Goal: Task Accomplishment & Management: Use online tool/utility

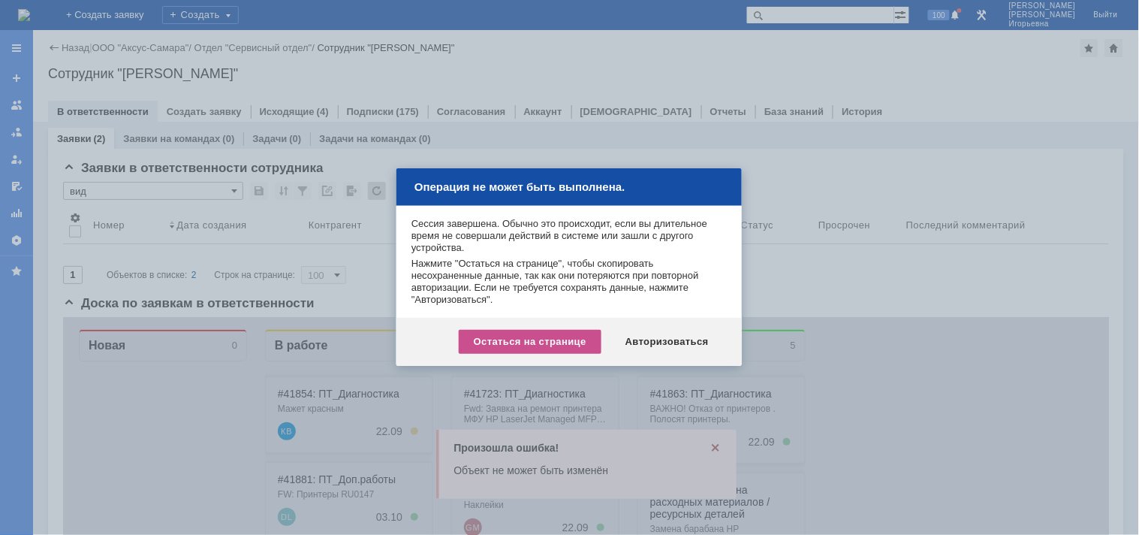
click at [568, 335] on div "Остаться на странице" at bounding box center [530, 342] width 143 height 24
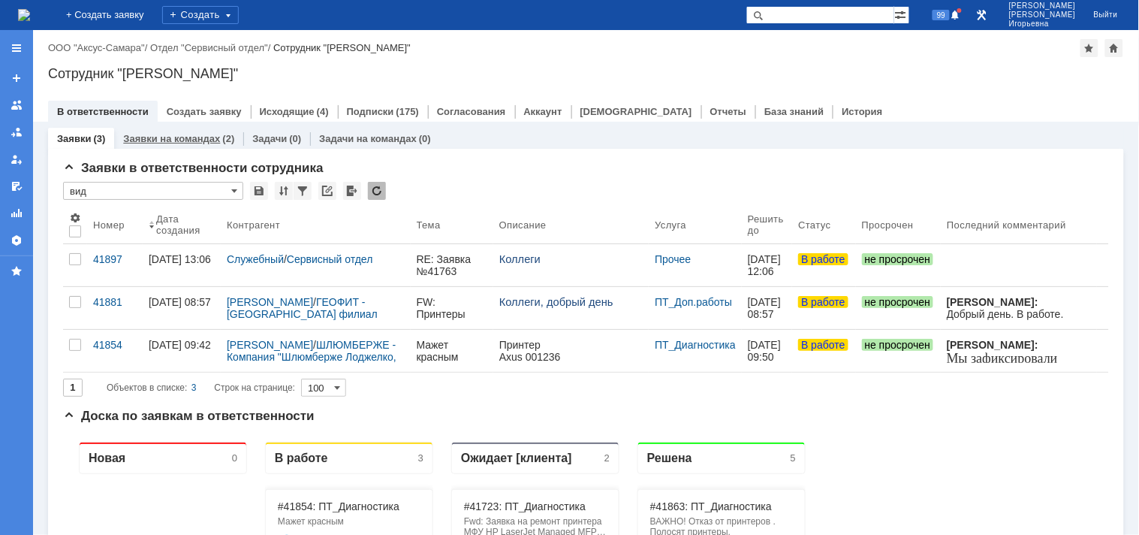
click at [178, 140] on link "Заявки на командах" at bounding box center [171, 138] width 97 height 11
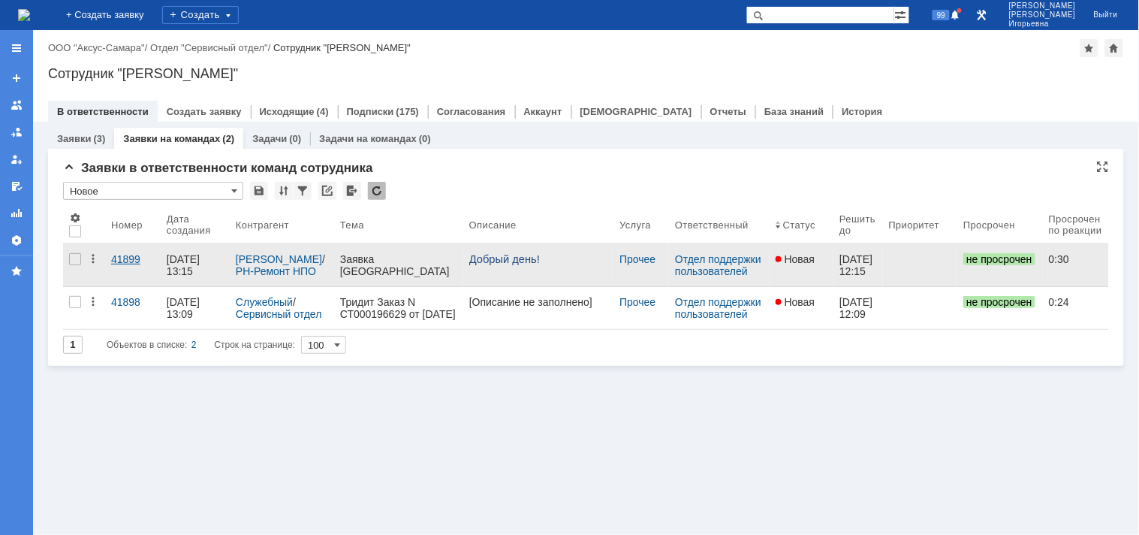
click at [130, 255] on div "41899" at bounding box center [133, 259] width 44 height 12
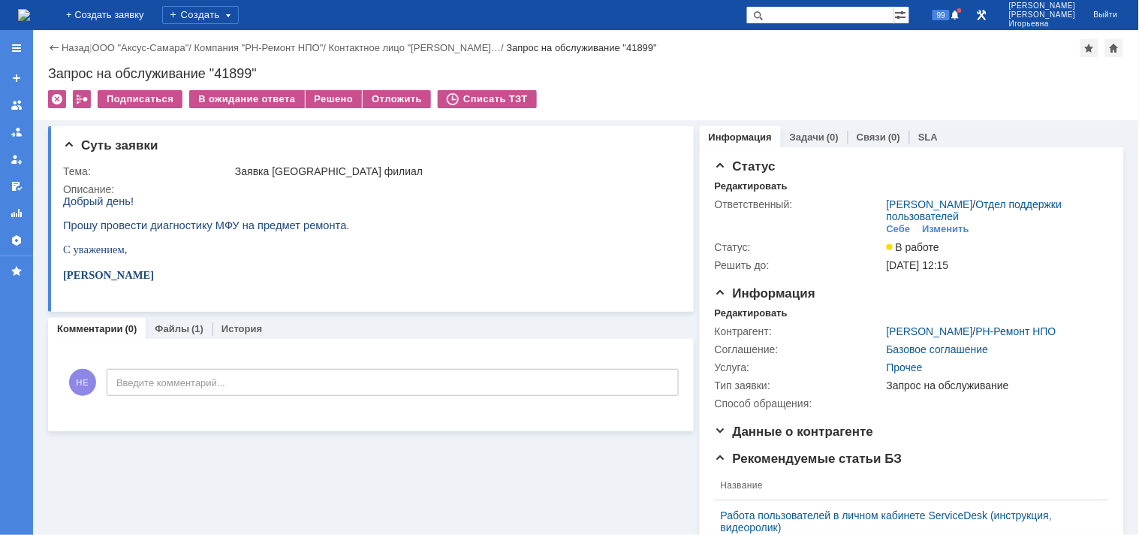
click at [30, 9] on img at bounding box center [24, 15] width 12 height 12
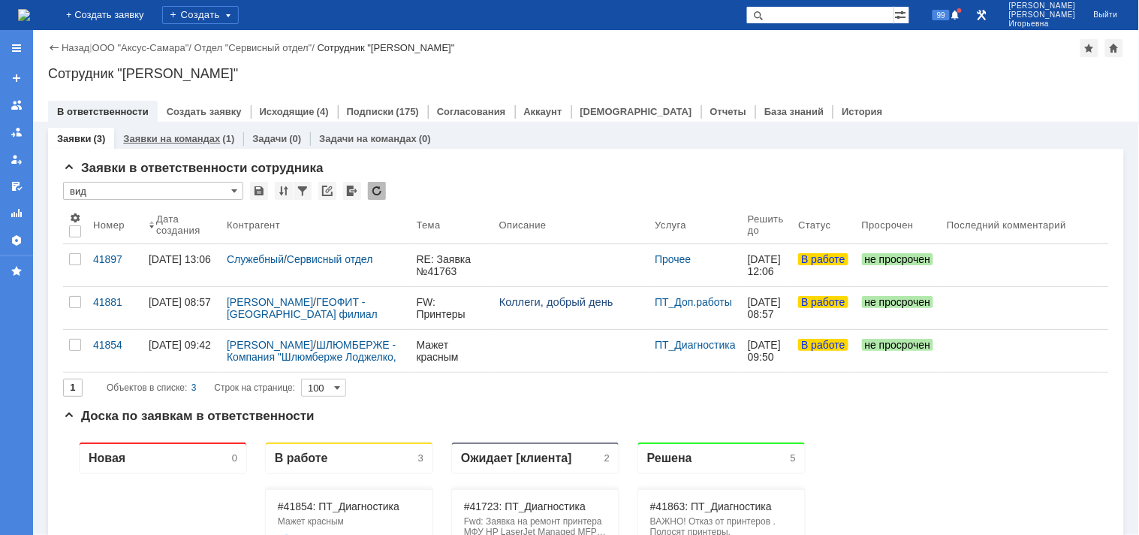
click at [158, 138] on link "Заявки на командах" at bounding box center [171, 138] width 97 height 11
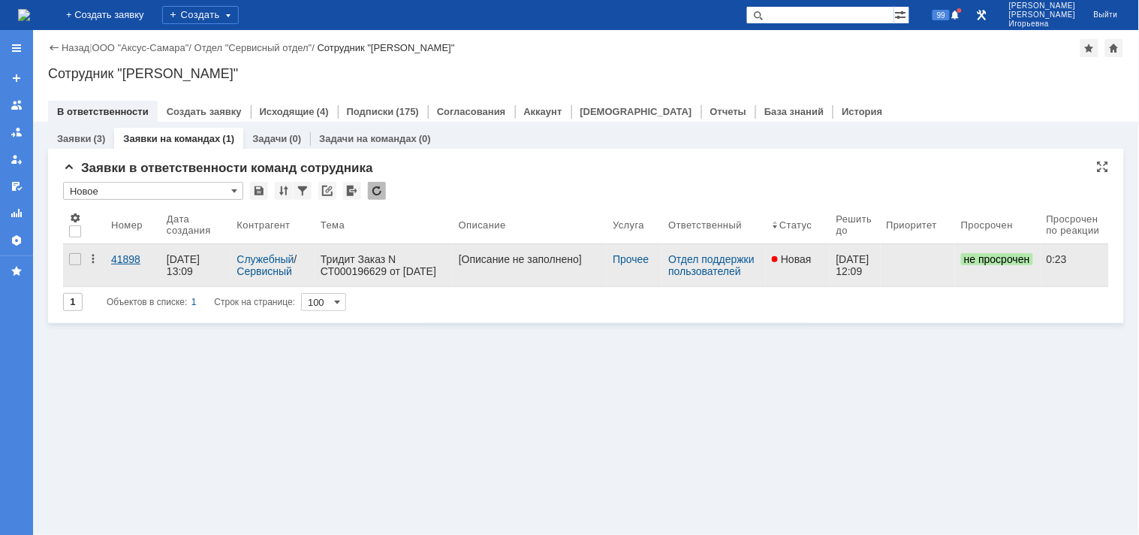
click at [126, 257] on div "41898" at bounding box center [133, 259] width 44 height 12
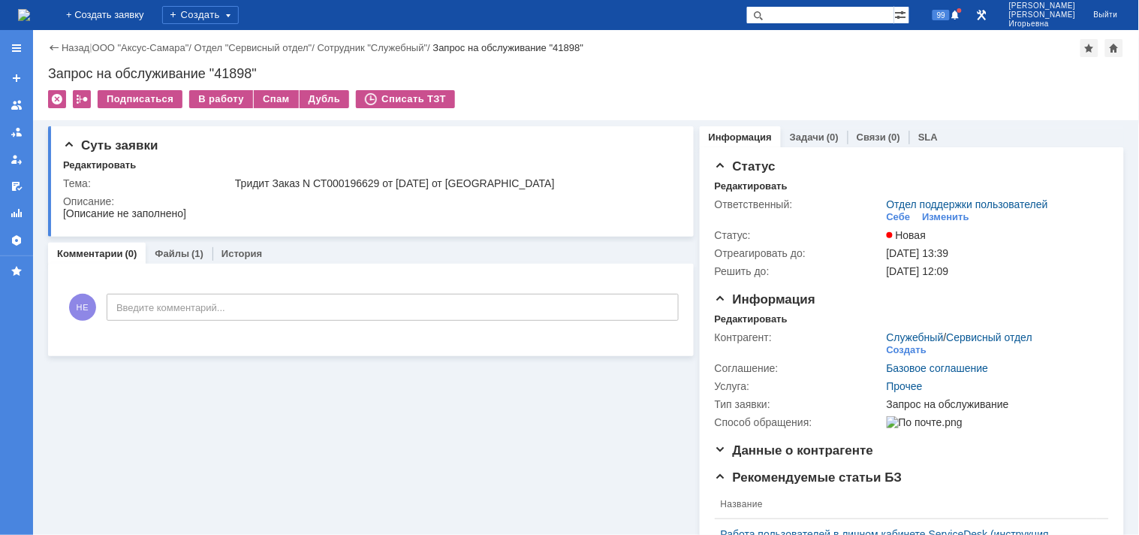
click at [30, 16] on img at bounding box center [24, 15] width 12 height 12
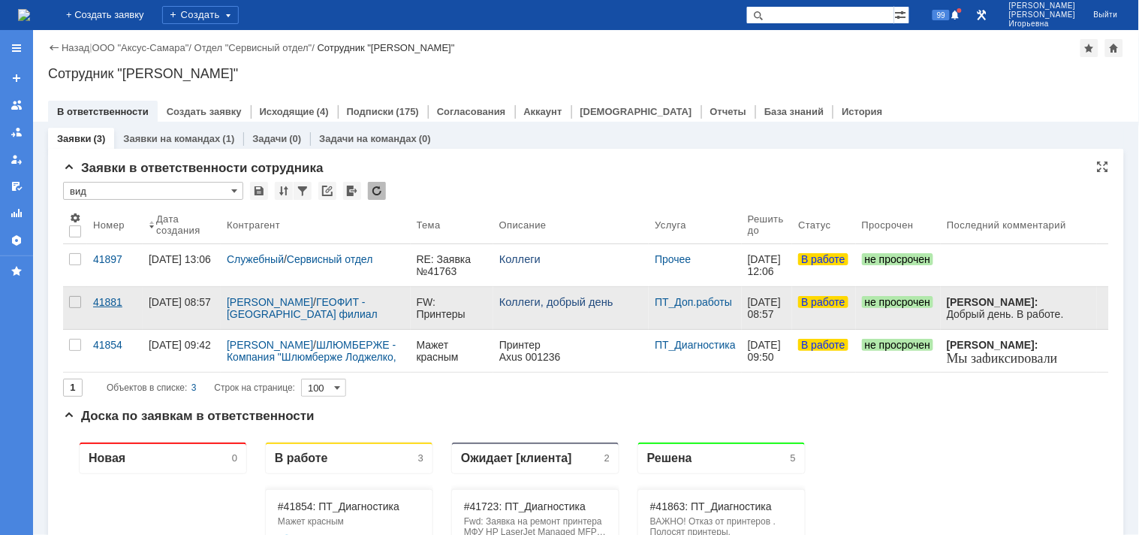
click at [99, 303] on div "41881" at bounding box center [115, 302] width 44 height 12
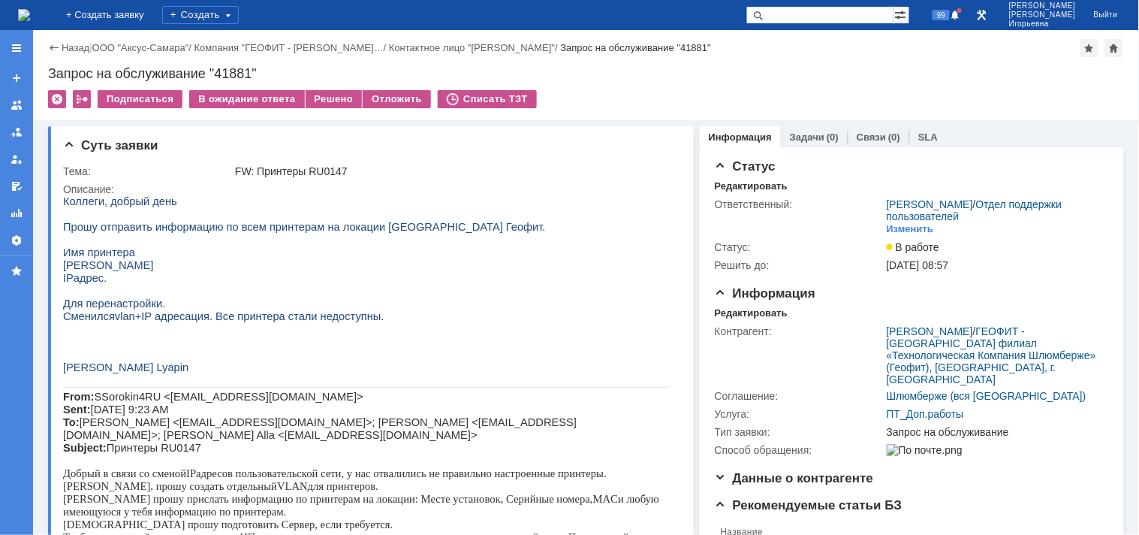
click at [30, 14] on img at bounding box center [24, 15] width 12 height 12
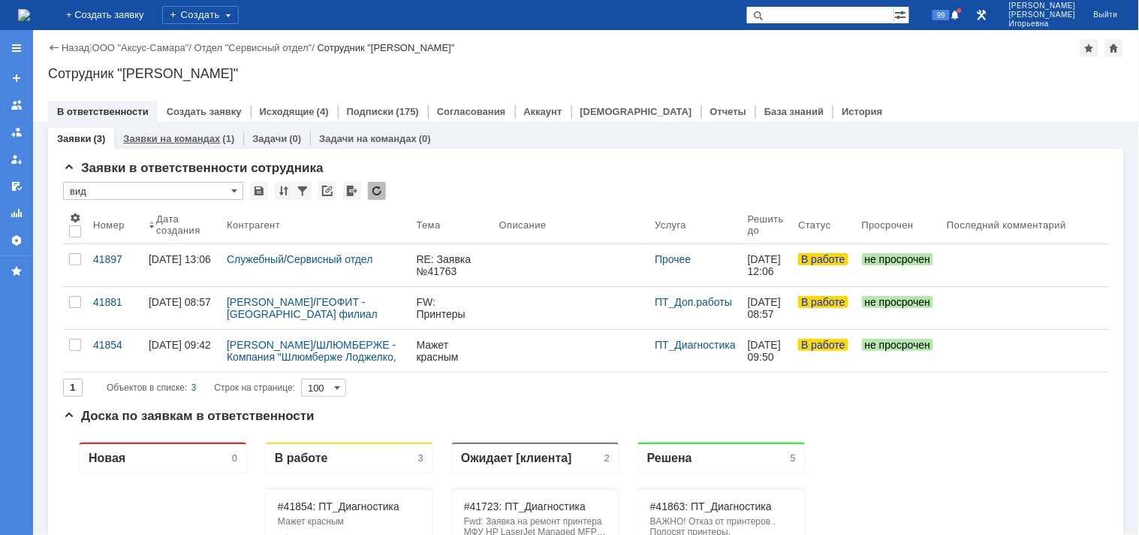
click at [180, 138] on link "Заявки на командах" at bounding box center [171, 138] width 97 height 11
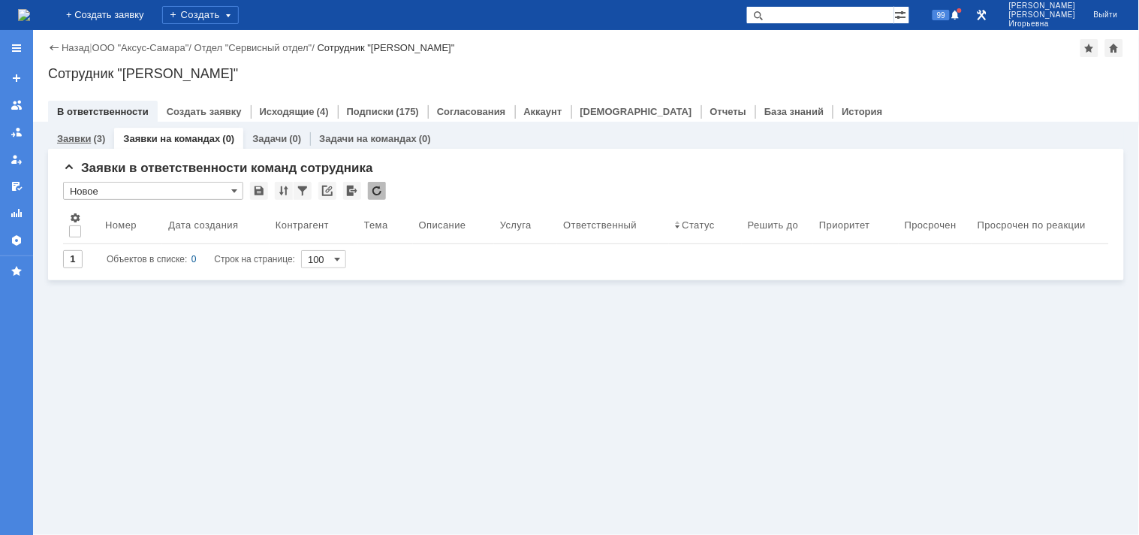
click at [79, 143] on link "Заявки" at bounding box center [74, 138] width 34 height 11
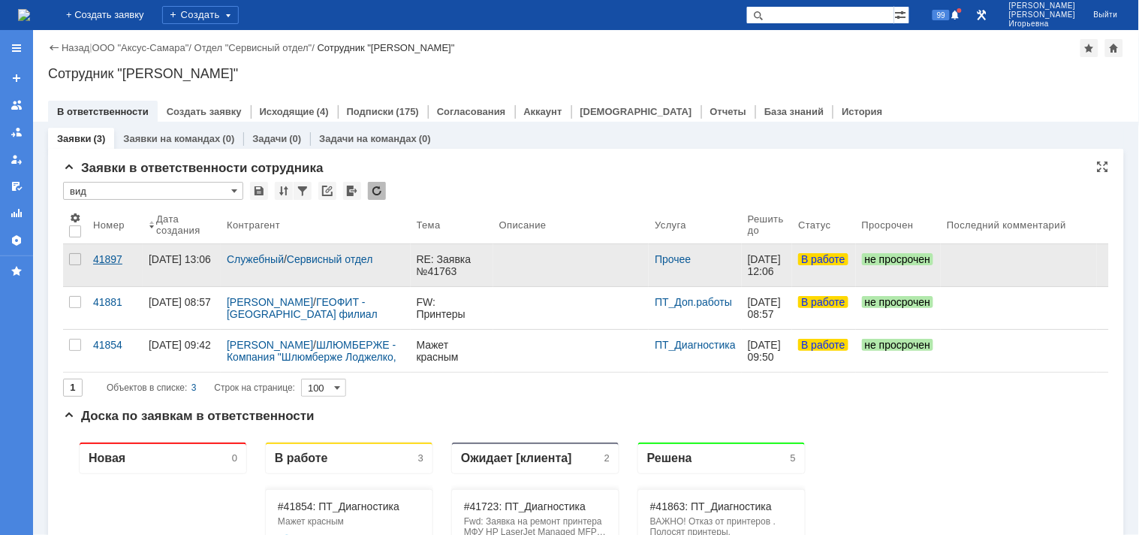
click at [117, 260] on div "41897" at bounding box center [115, 259] width 44 height 12
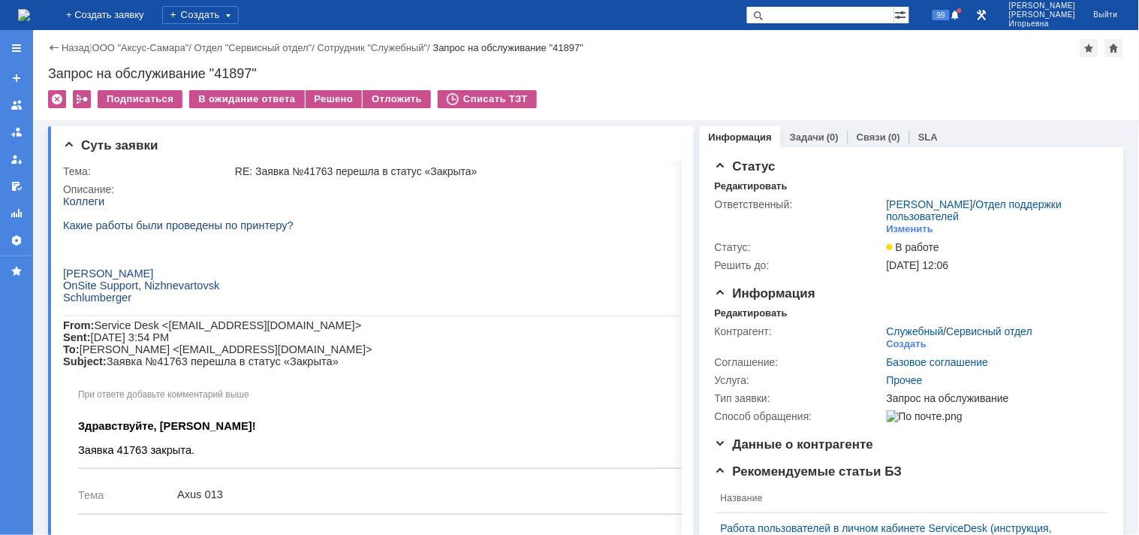
click at [826, 14] on input "text" at bounding box center [821, 15] width 148 height 18
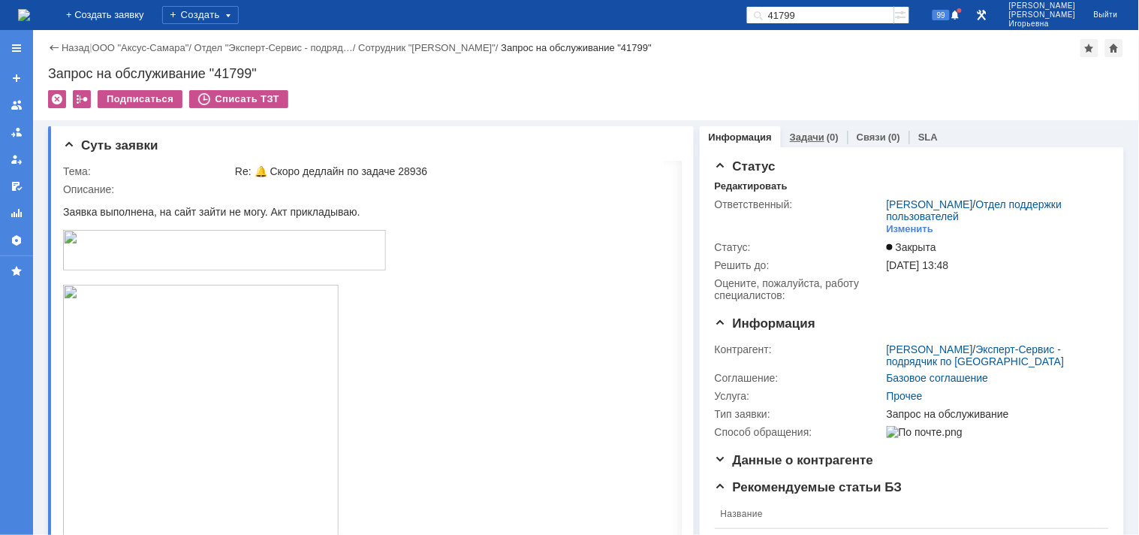
click at [800, 136] on link "Задачи" at bounding box center [807, 136] width 35 height 11
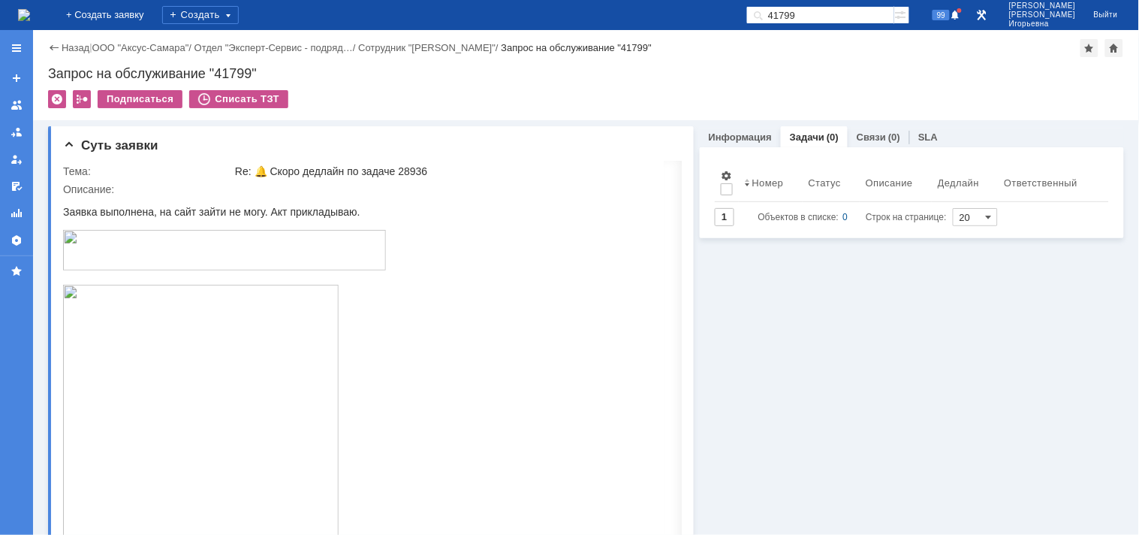
click at [850, 14] on input "41799" at bounding box center [821, 15] width 148 height 18
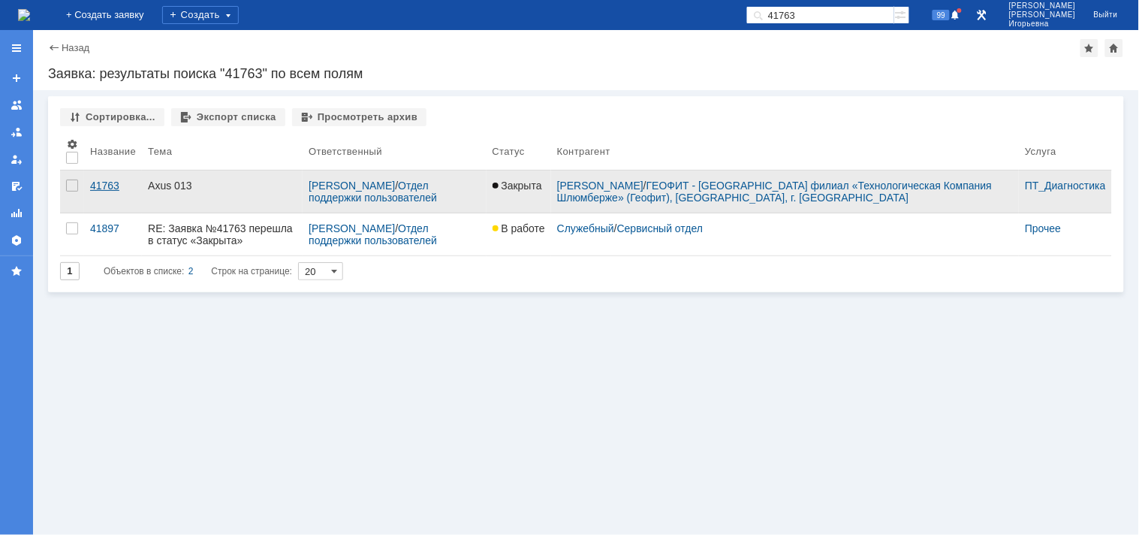
click at [103, 188] on div "41763" at bounding box center [113, 186] width 46 height 12
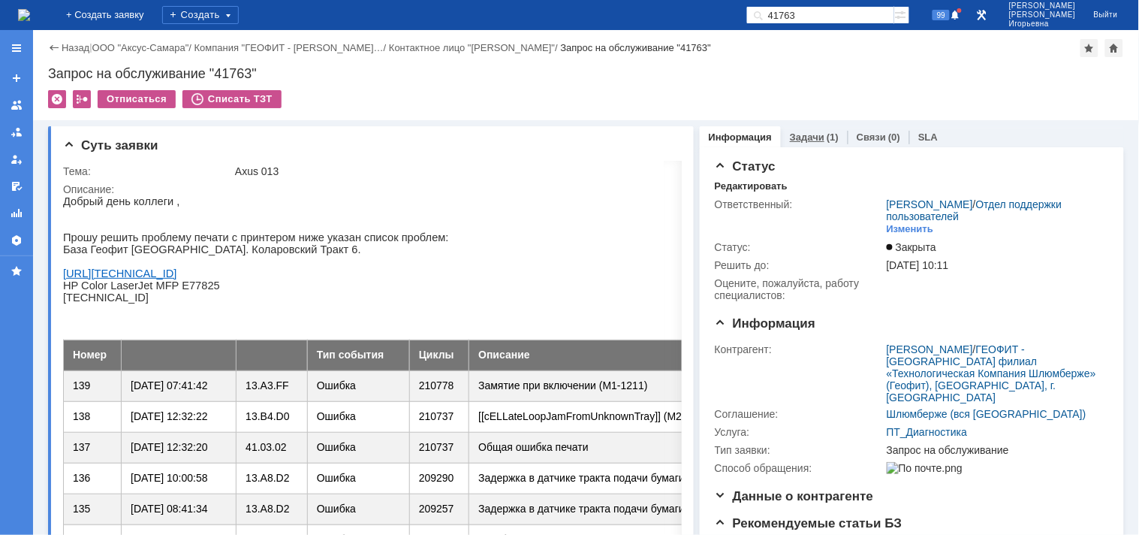
click at [800, 136] on link "Задачи" at bounding box center [807, 136] width 35 height 11
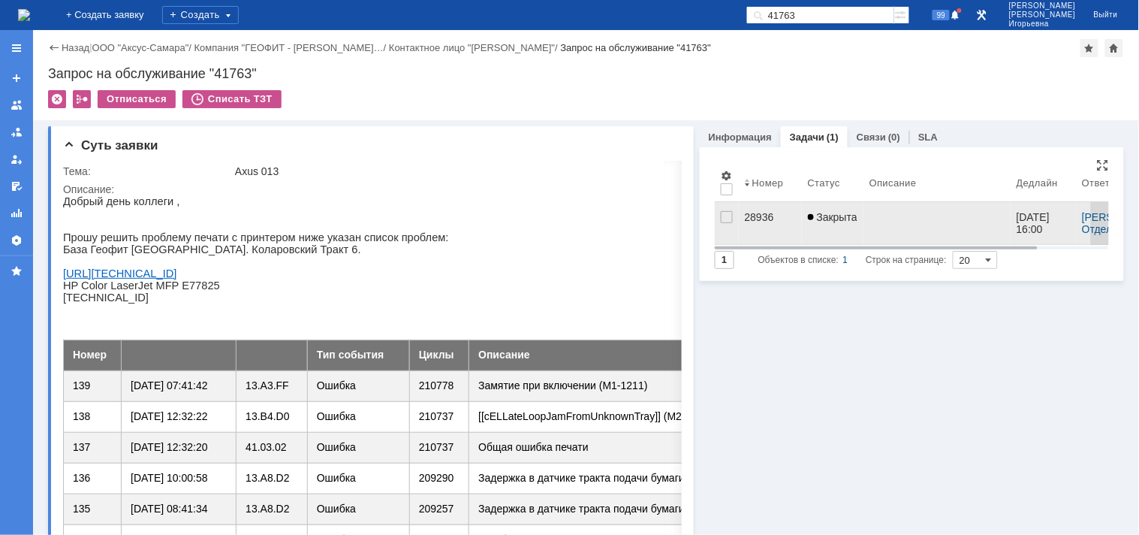
click at [748, 214] on div "28936" at bounding box center [770, 217] width 51 height 12
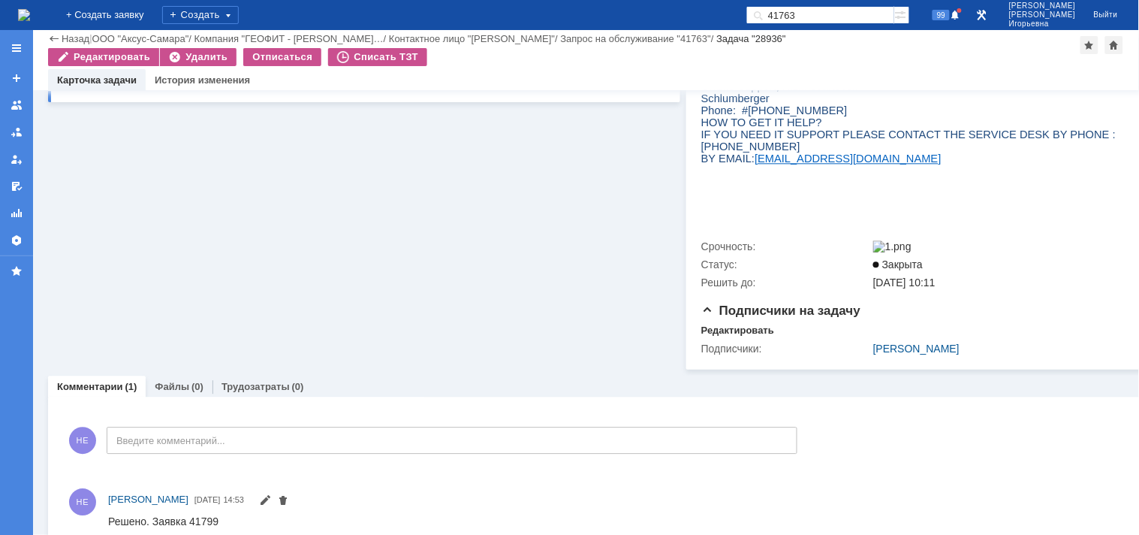
scroll to position [940, 0]
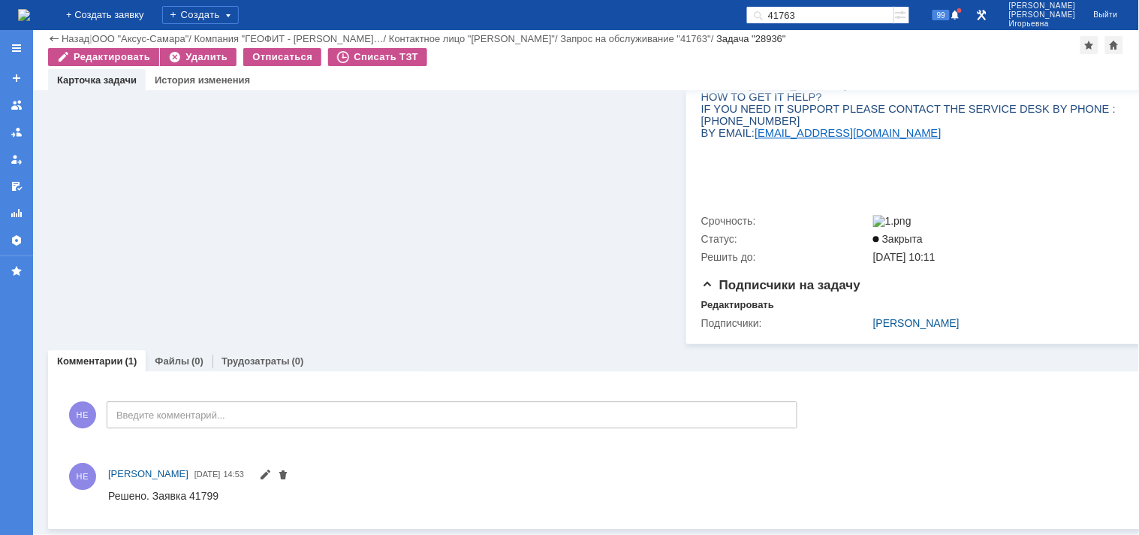
click at [851, 10] on input "41763" at bounding box center [821, 15] width 148 height 18
type input "41799"
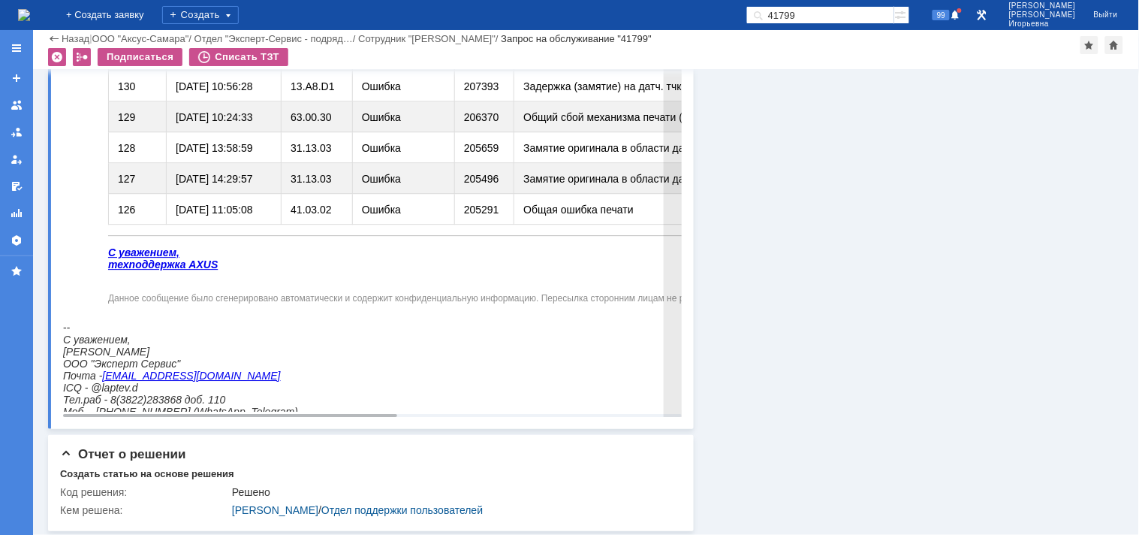
scroll to position [1138, 0]
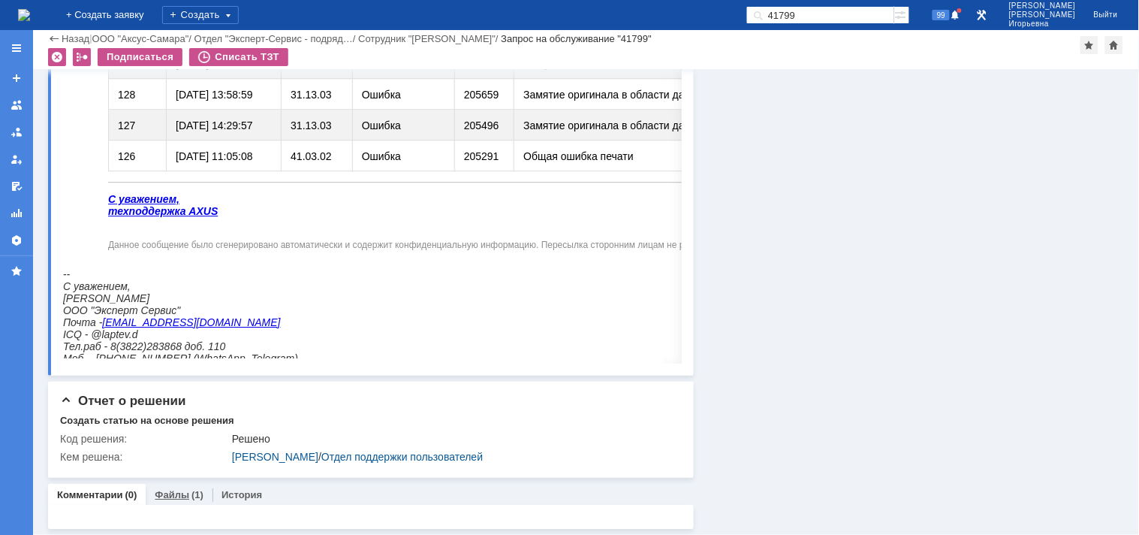
click at [174, 494] on link "Файлы" at bounding box center [172, 494] width 35 height 11
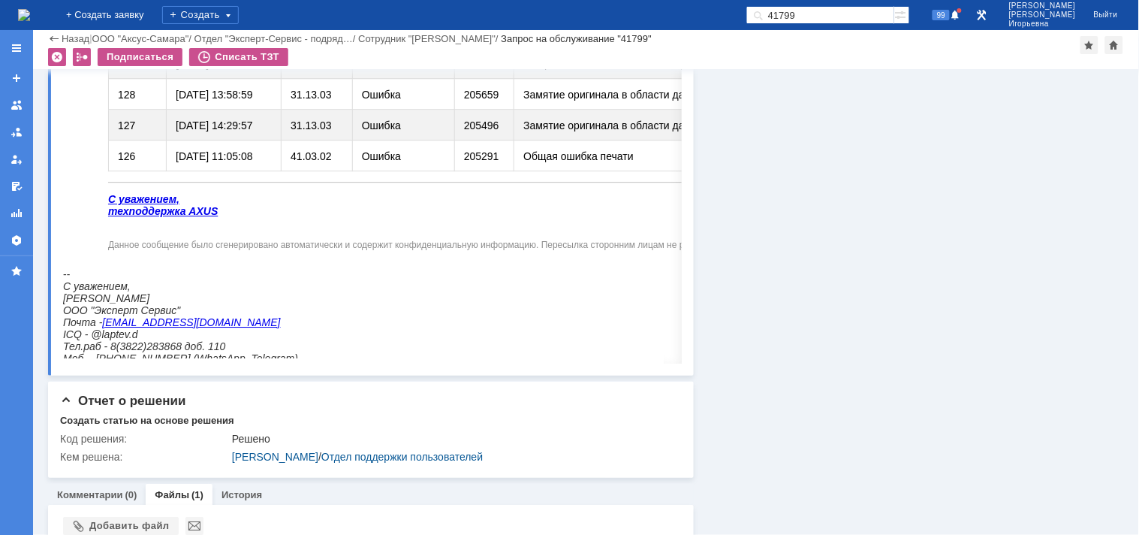
scroll to position [1264, 0]
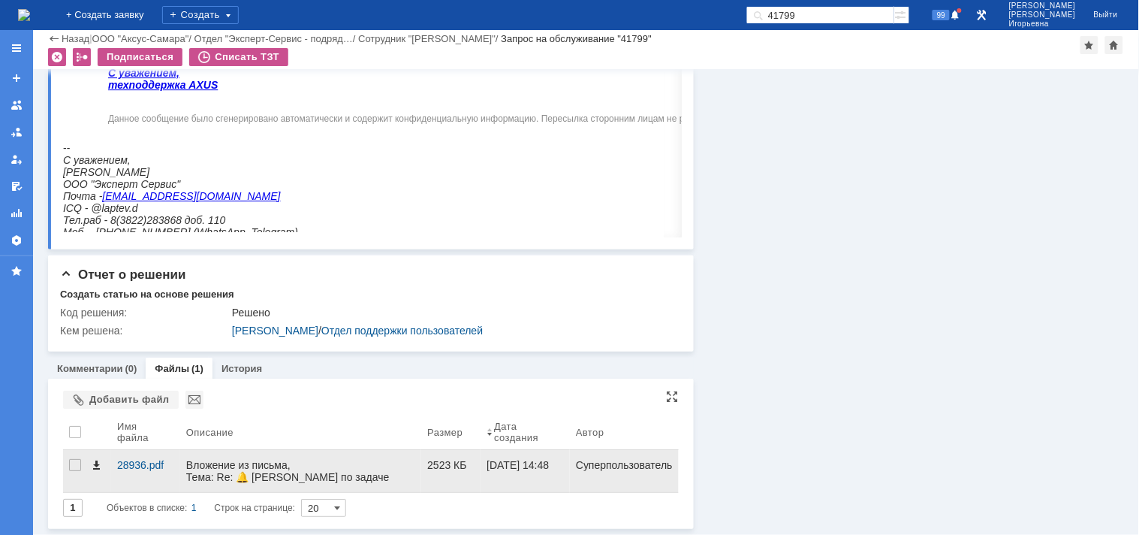
click at [95, 468] on span at bounding box center [96, 465] width 12 height 12
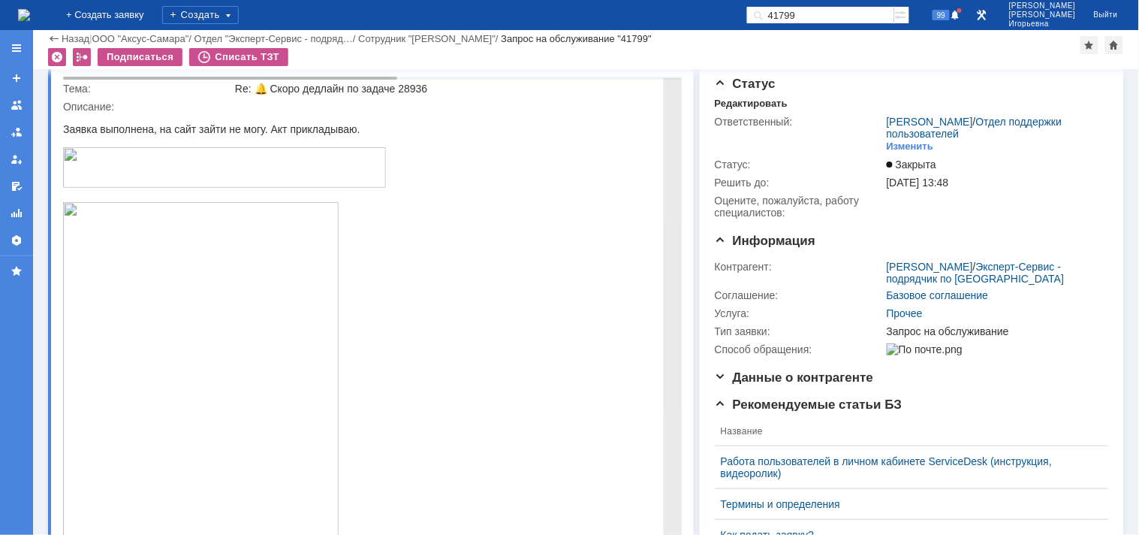
scroll to position [0, 0]
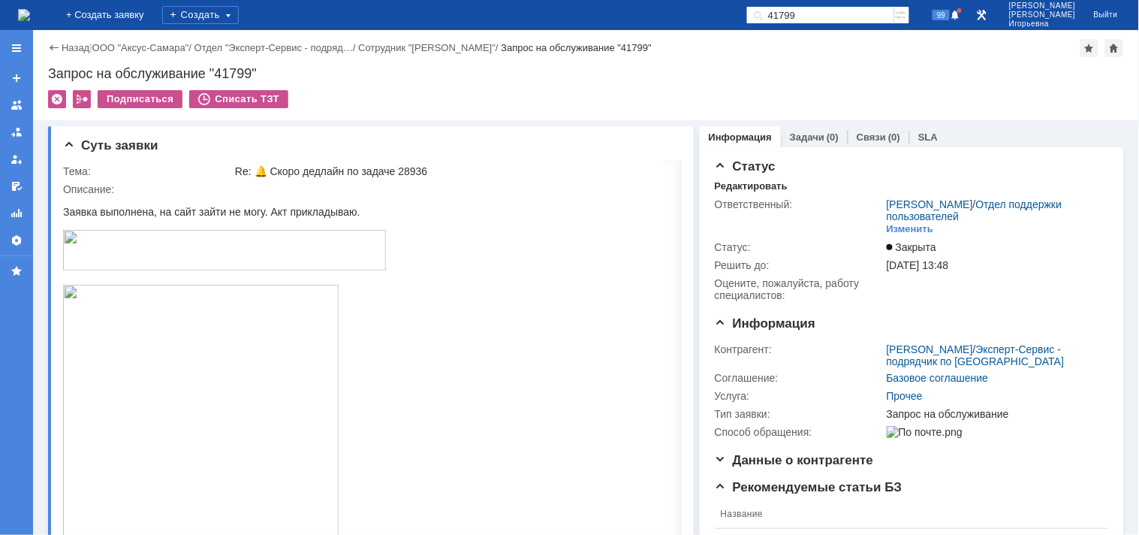
click at [30, 21] on img at bounding box center [24, 15] width 12 height 12
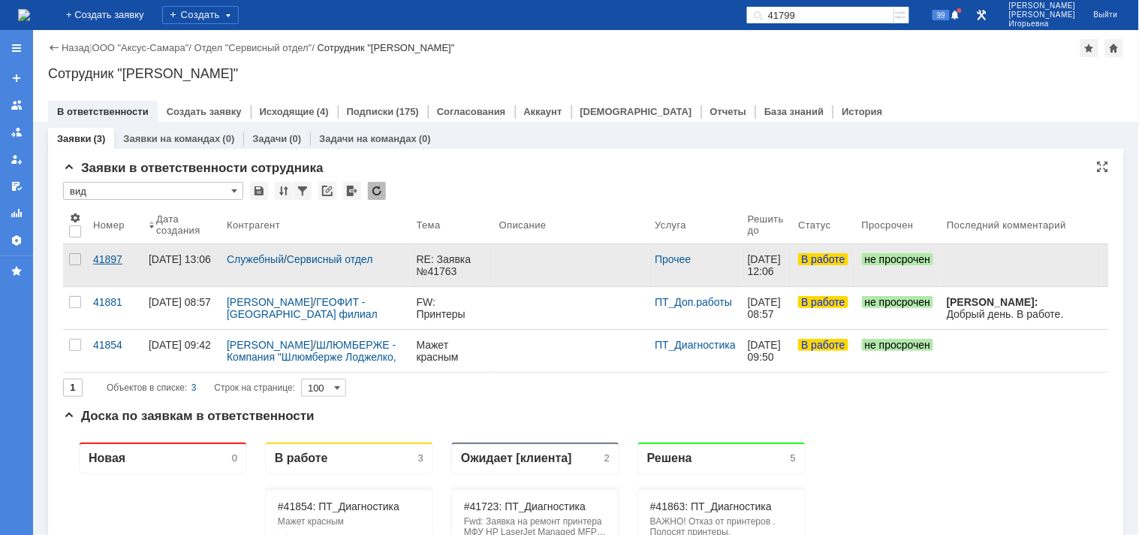
click at [96, 261] on div "41897" at bounding box center [115, 259] width 44 height 12
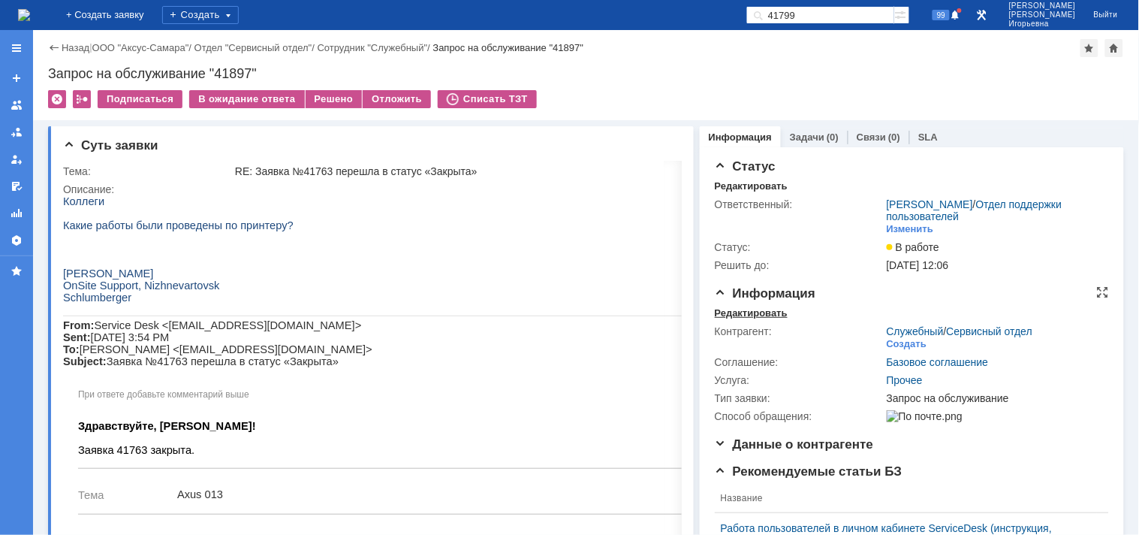
click at [744, 312] on div "Редактировать" at bounding box center [751, 313] width 73 height 12
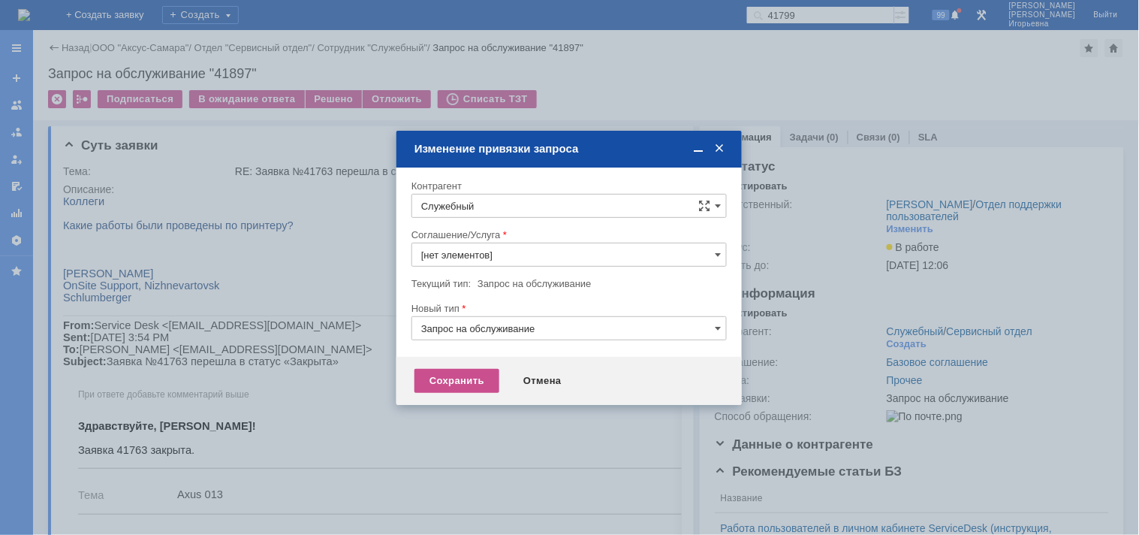
type input "Прочее"
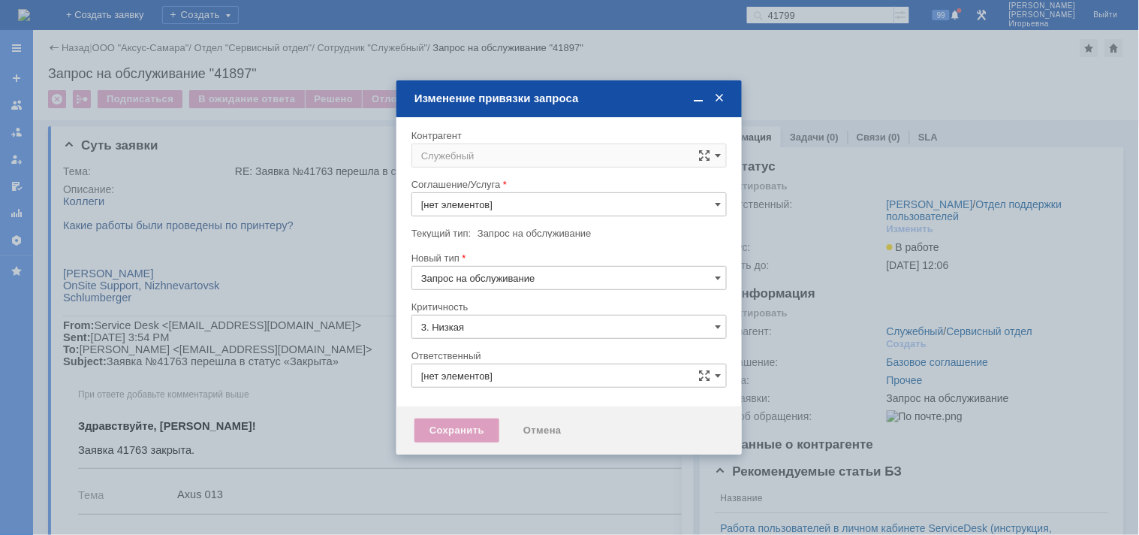
type input "[не указано]"
type input "[PERSON_NAME]"
type input "Прочее"
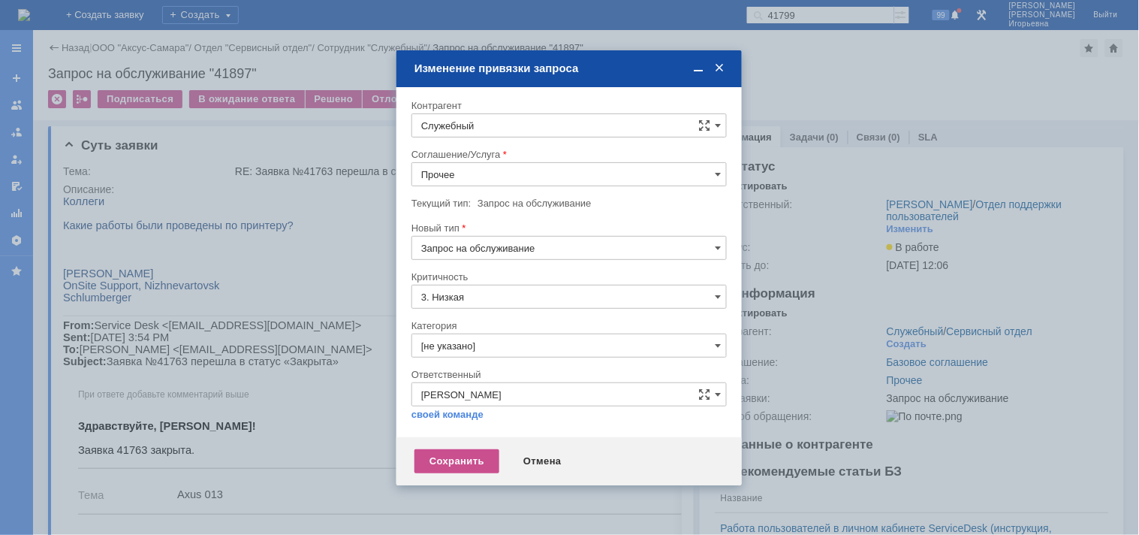
click at [484, 128] on input "Служебный" at bounding box center [569, 125] width 315 height 24
click at [499, 240] on span "Ляпин Денис" at bounding box center [497, 236] width 80 height 11
type input "Ляпин Денис"
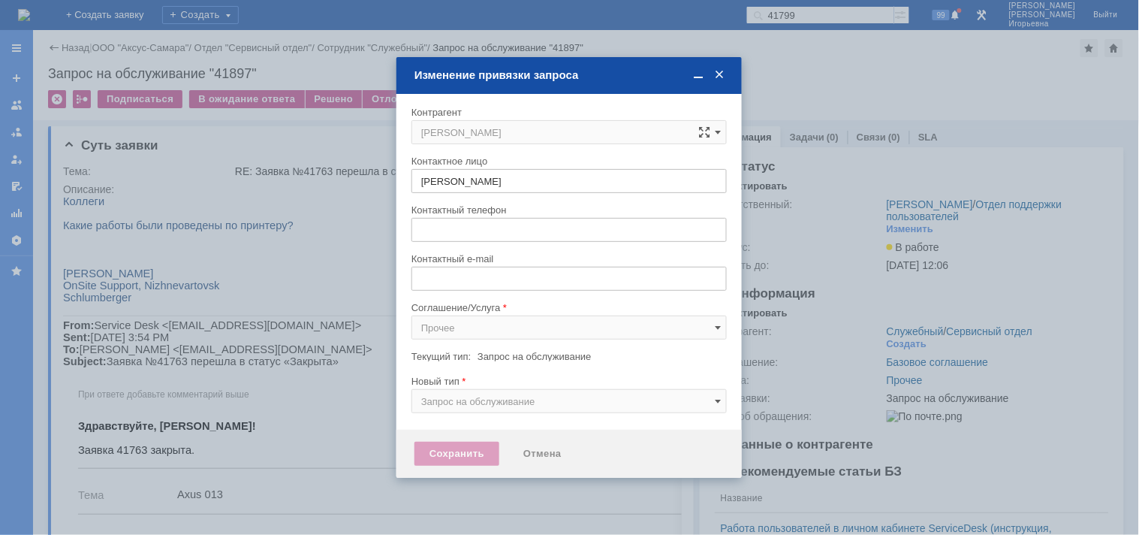
type input "dlyapin@slb.ru"
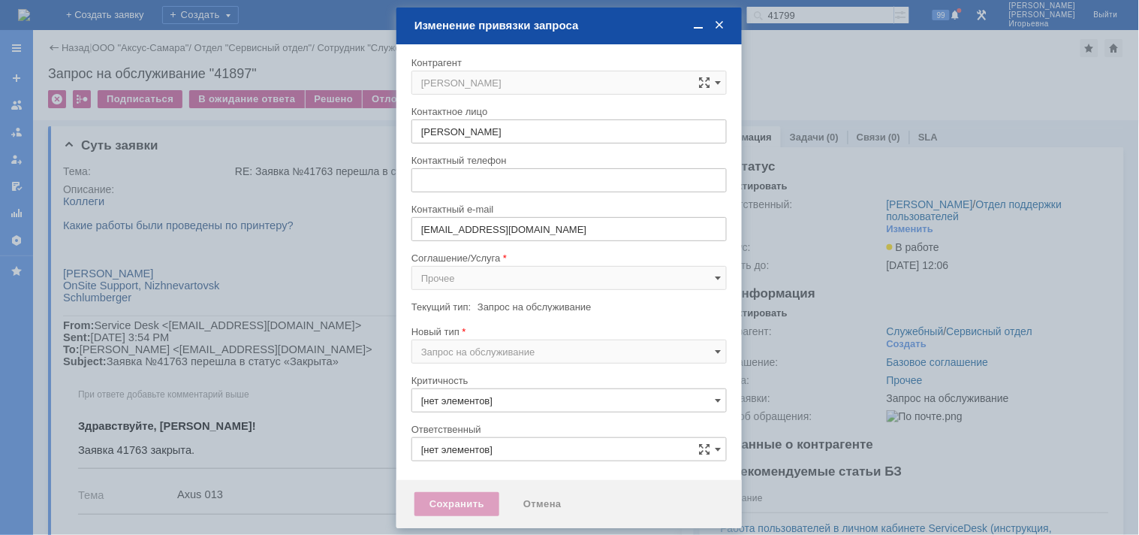
type input "3. Низкая"
type input "[не указано]"
type input "[PERSON_NAME]"
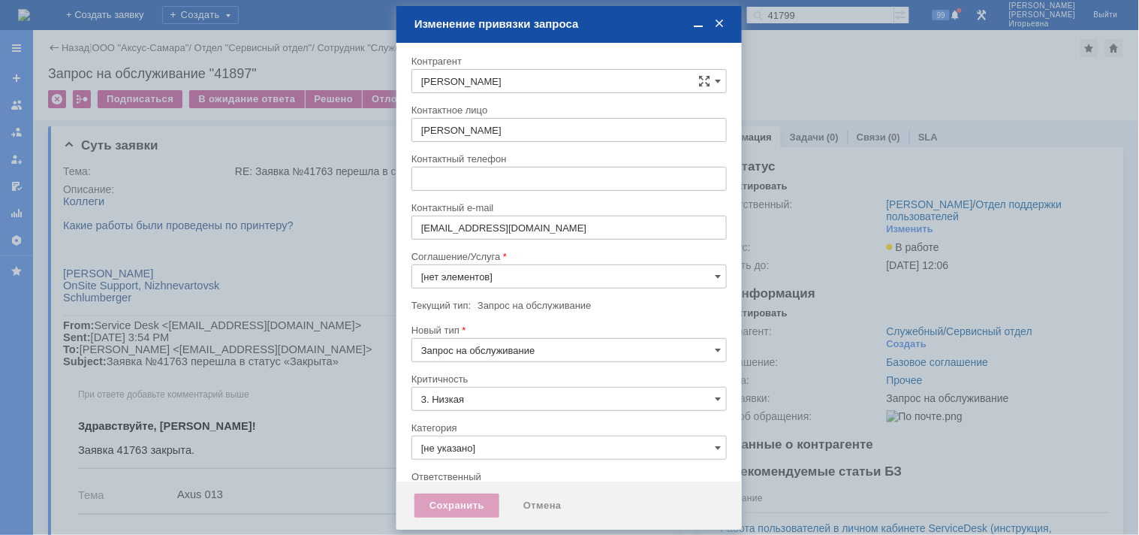
type input "Прочее"
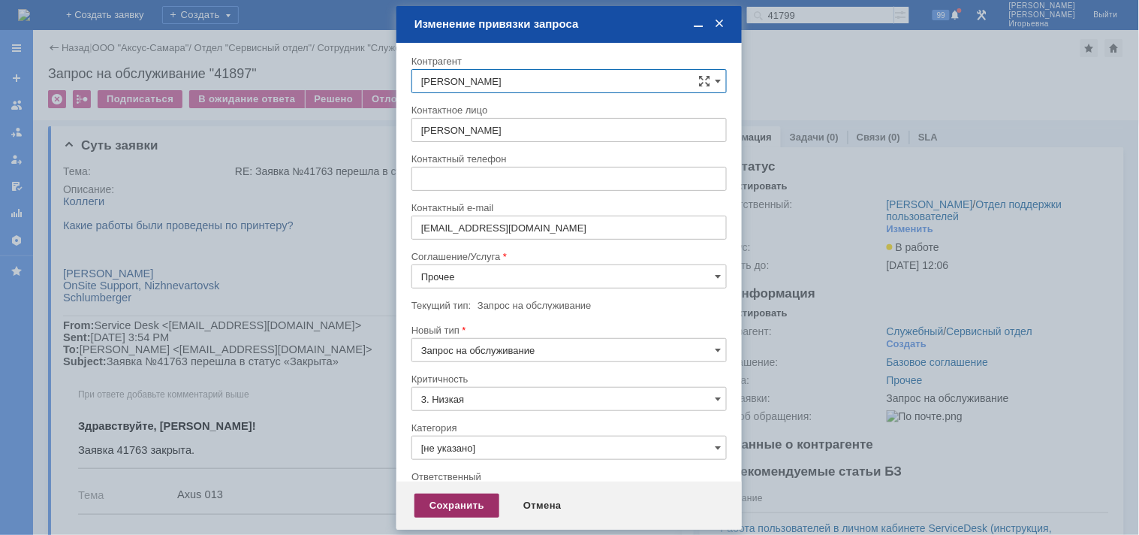
click at [458, 512] on div "Сохранить" at bounding box center [457, 505] width 85 height 24
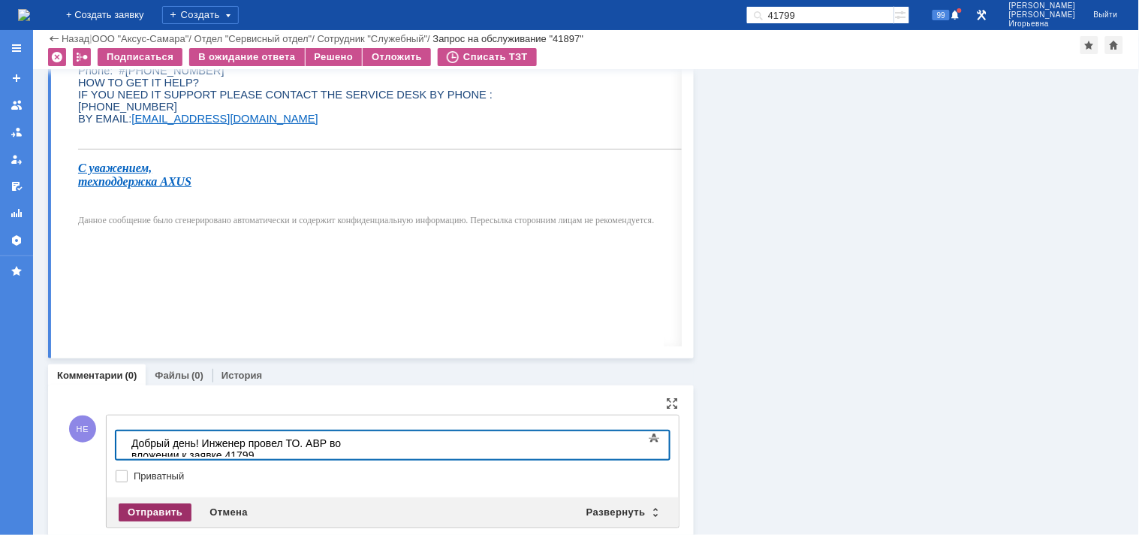
scroll to position [1189, 0]
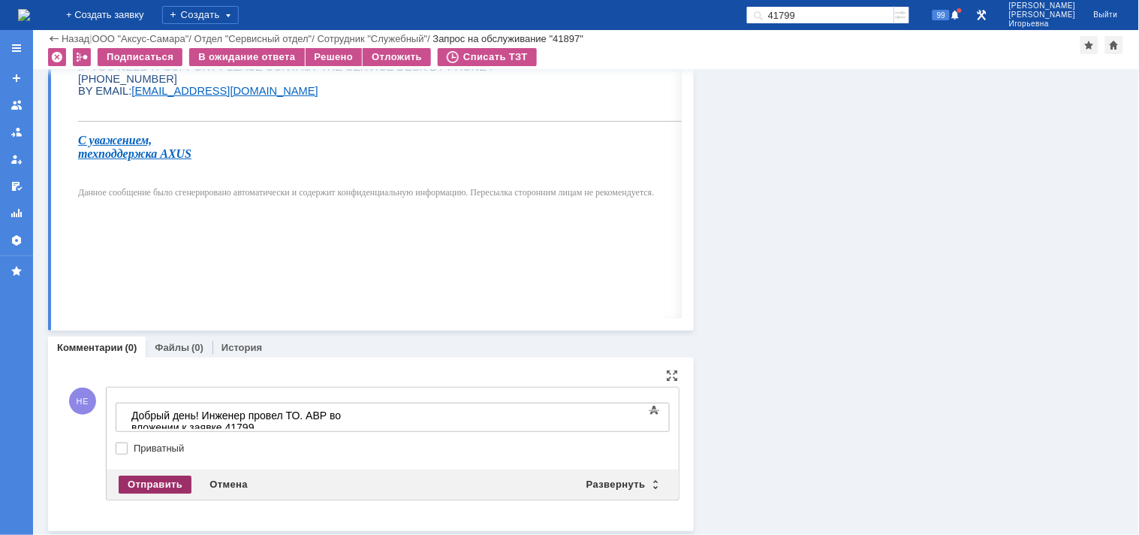
click at [150, 479] on div "Отправить" at bounding box center [155, 484] width 73 height 18
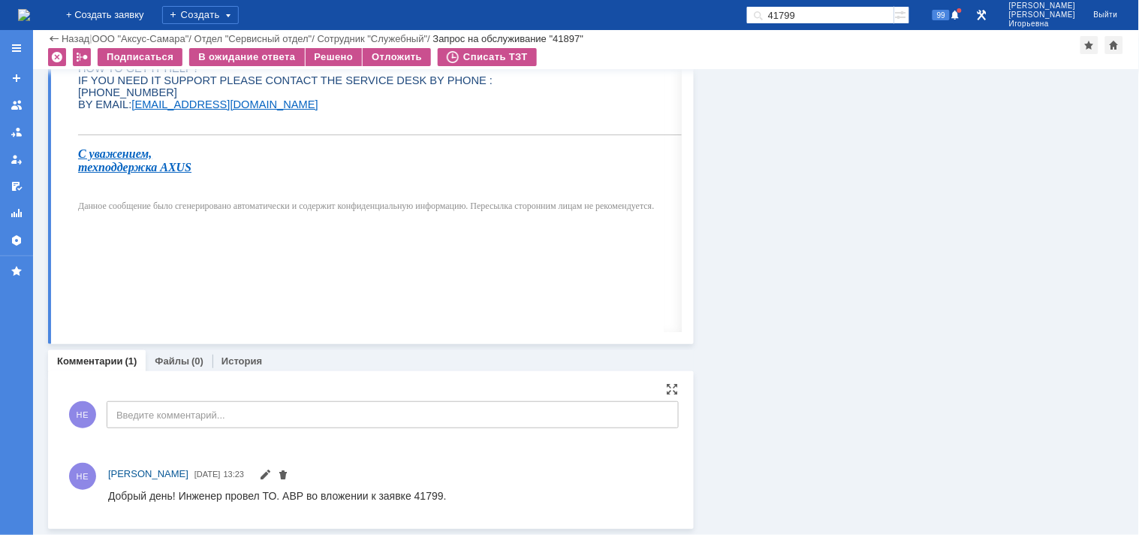
scroll to position [0, 0]
click at [320, 57] on div "Решено" at bounding box center [334, 57] width 57 height 18
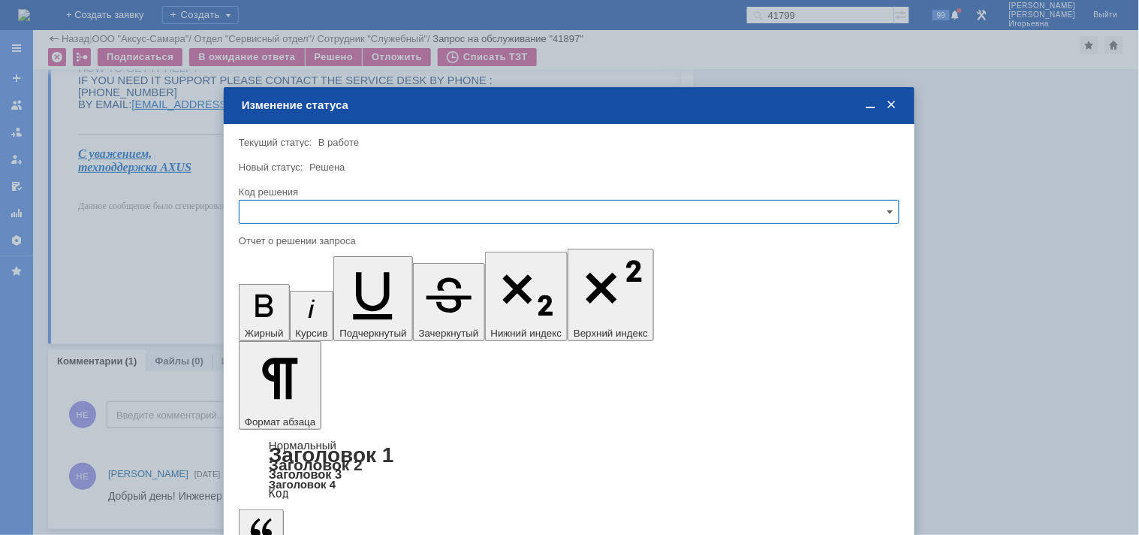
click at [336, 211] on input "text" at bounding box center [569, 212] width 661 height 24
click at [299, 315] on span "Решено" at bounding box center [569, 313] width 641 height 12
type input "Решено"
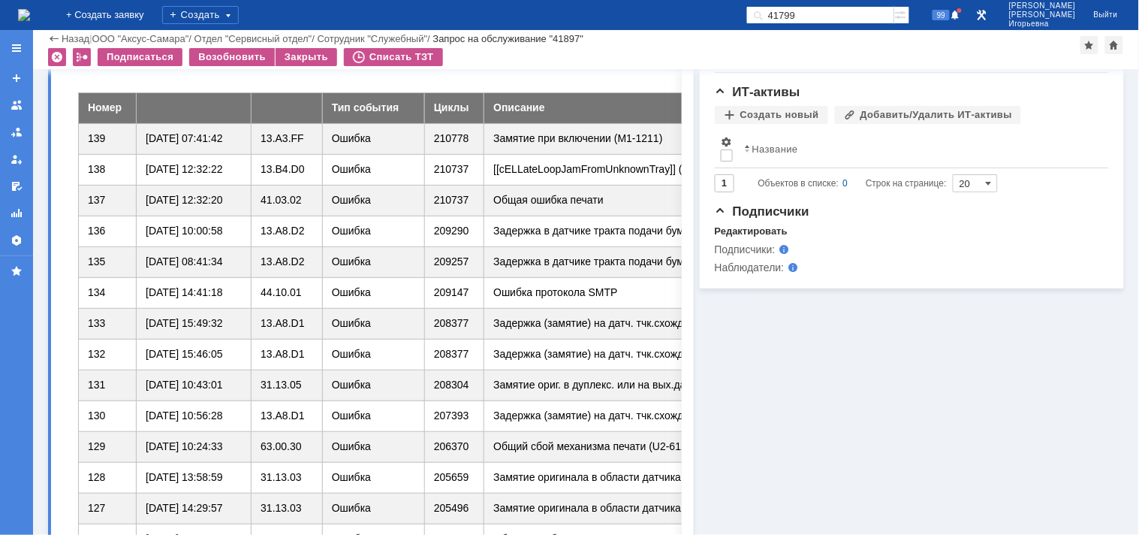
scroll to position [335, 0]
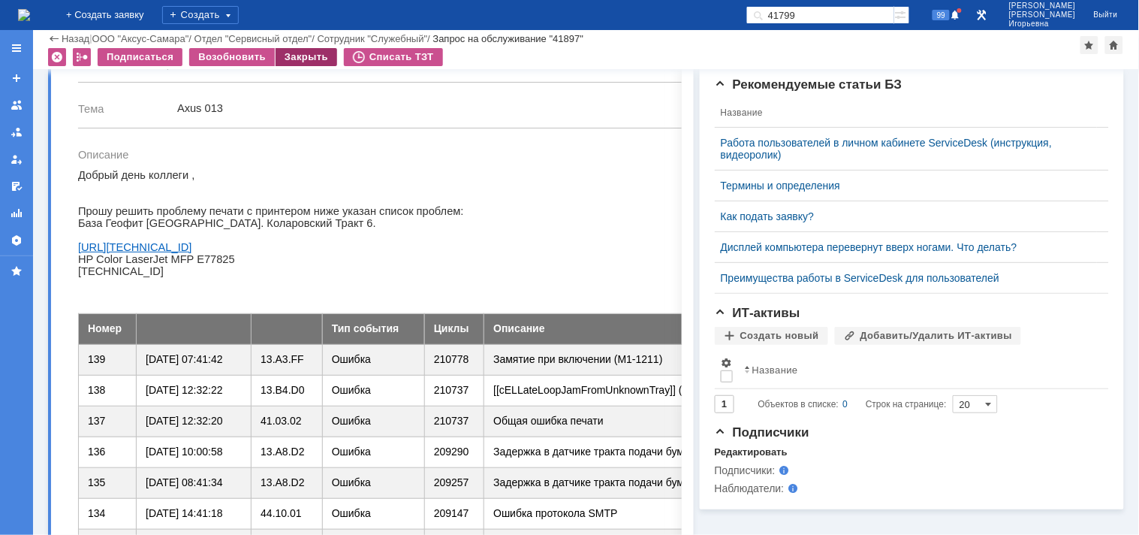
click at [302, 58] on div "Закрыть" at bounding box center [307, 57] width 62 height 18
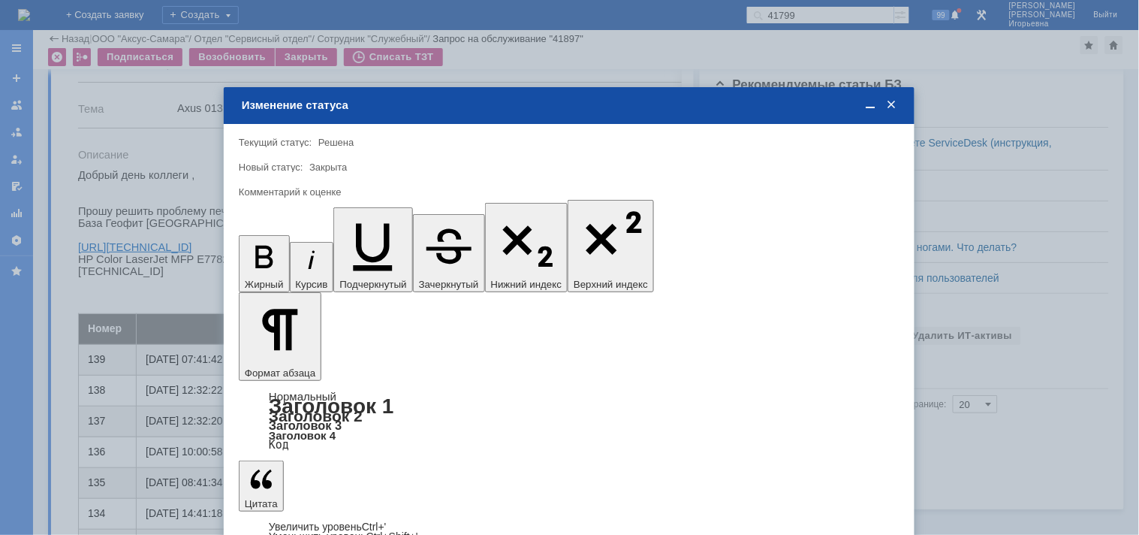
scroll to position [0, 0]
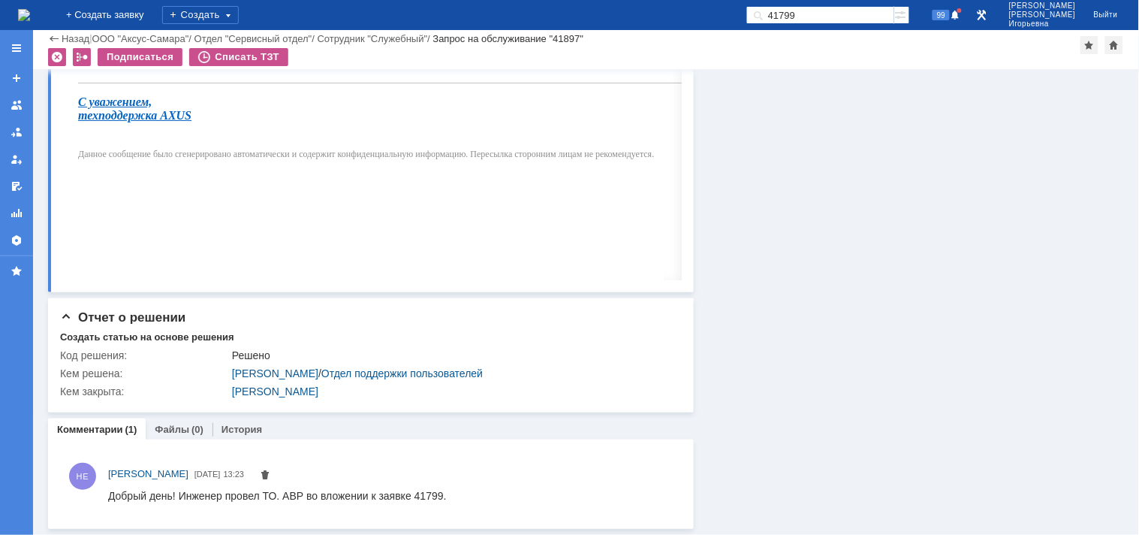
click at [30, 20] on img at bounding box center [24, 15] width 12 height 12
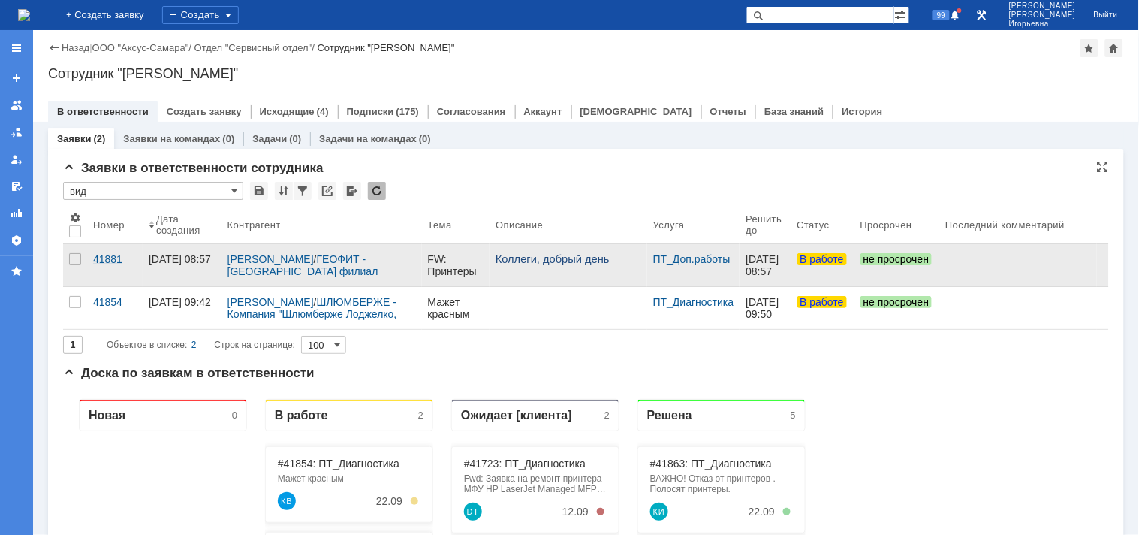
click at [102, 257] on div "41881" at bounding box center [115, 259] width 44 height 12
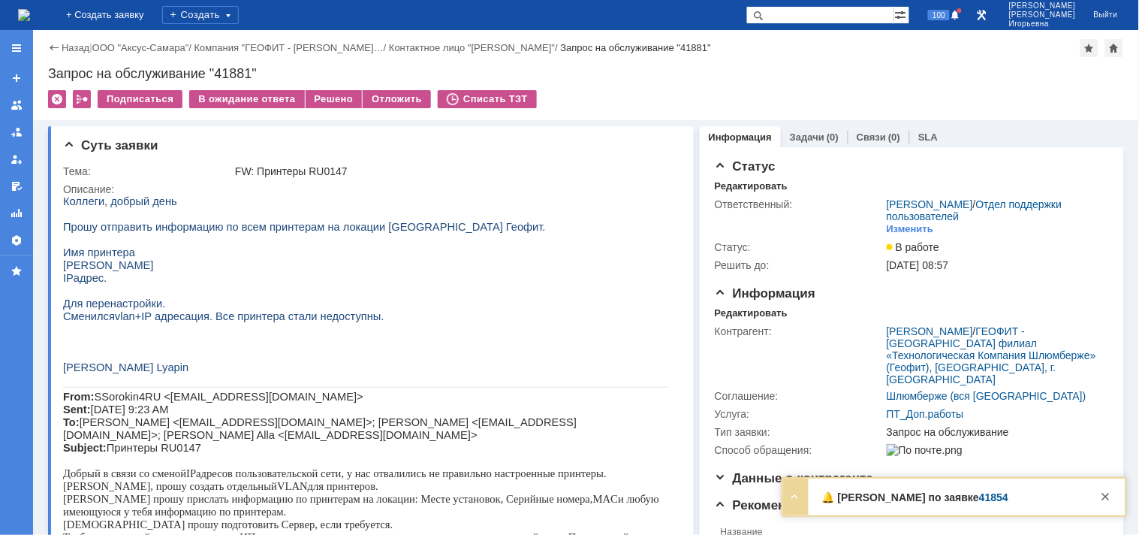
click at [30, 21] on img at bounding box center [24, 15] width 12 height 12
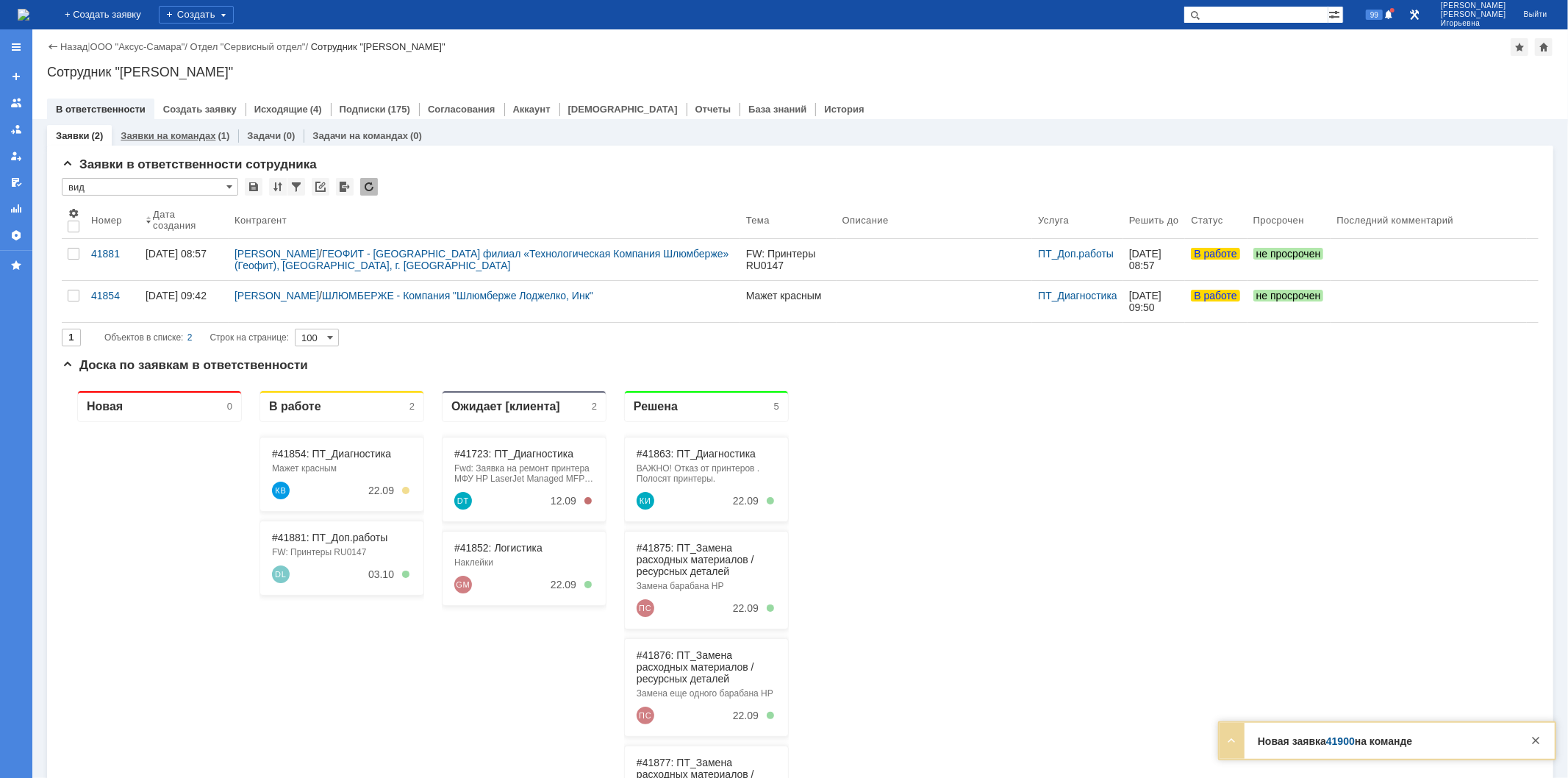
click at [165, 133] on link "Заявки на командах" at bounding box center [167, 135] width 95 height 11
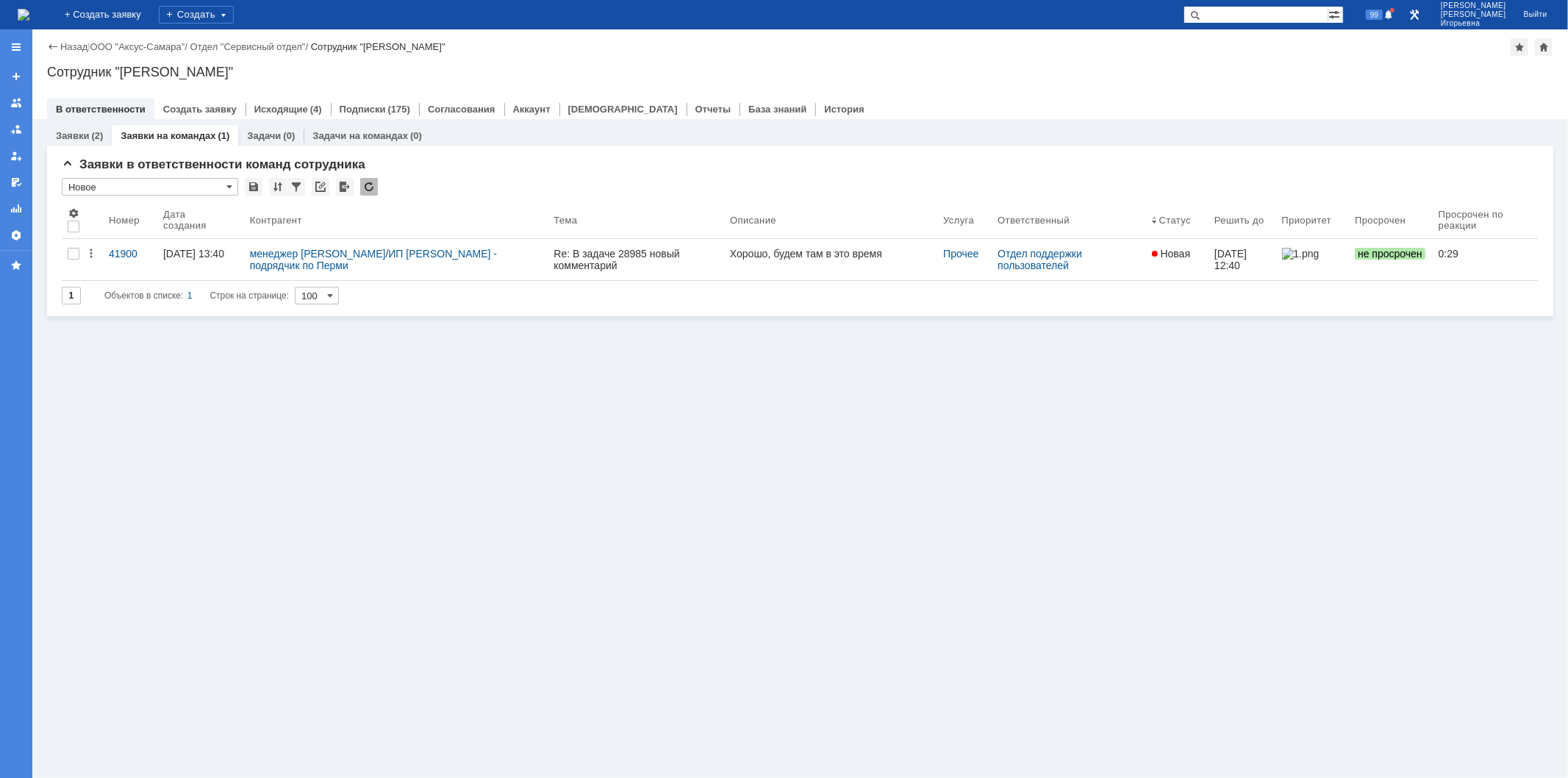
click at [116, 248] on div "41900" at bounding box center [130, 253] width 43 height 12
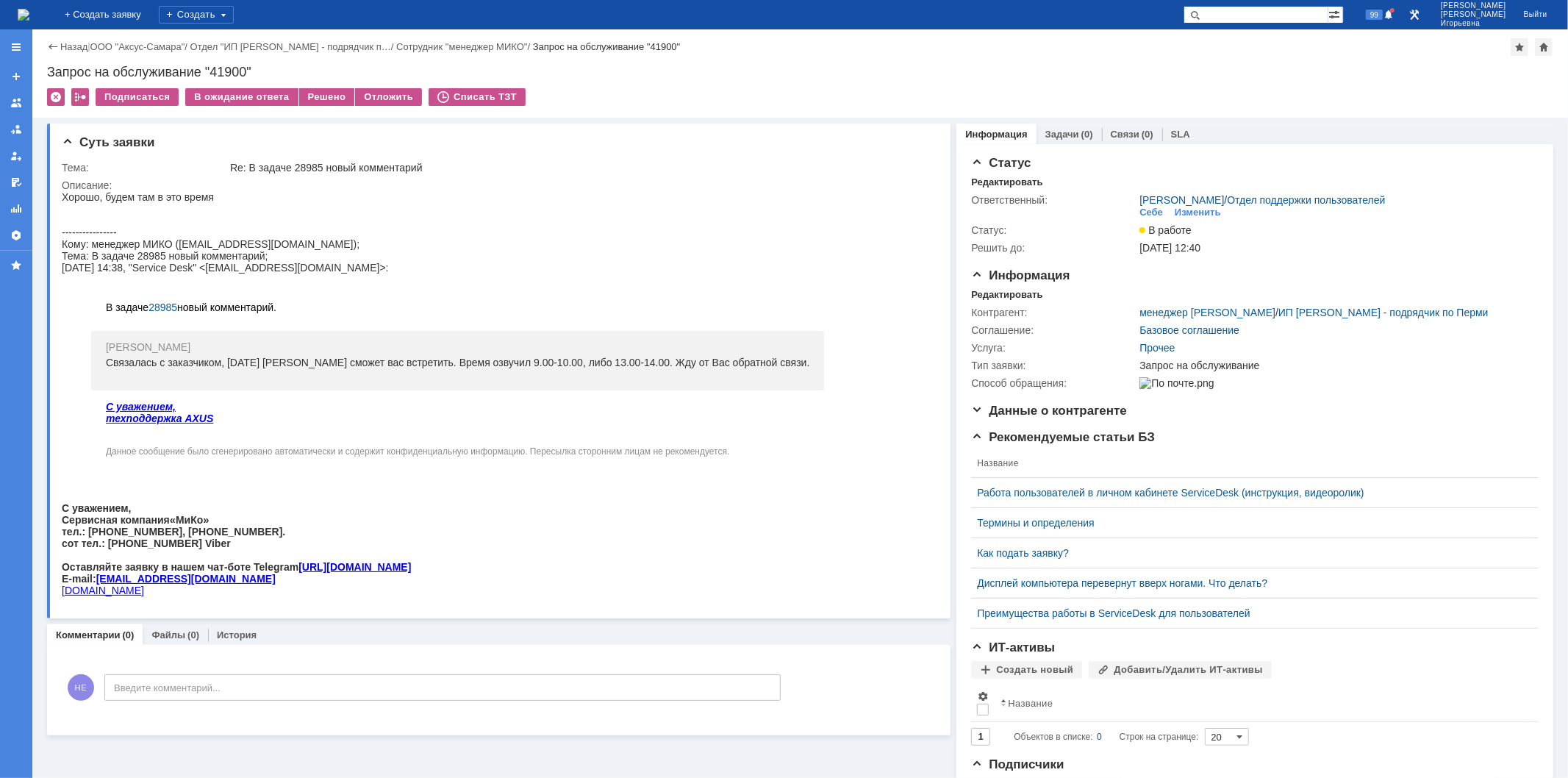
click at [29, 13] on img at bounding box center [23, 15] width 12 height 12
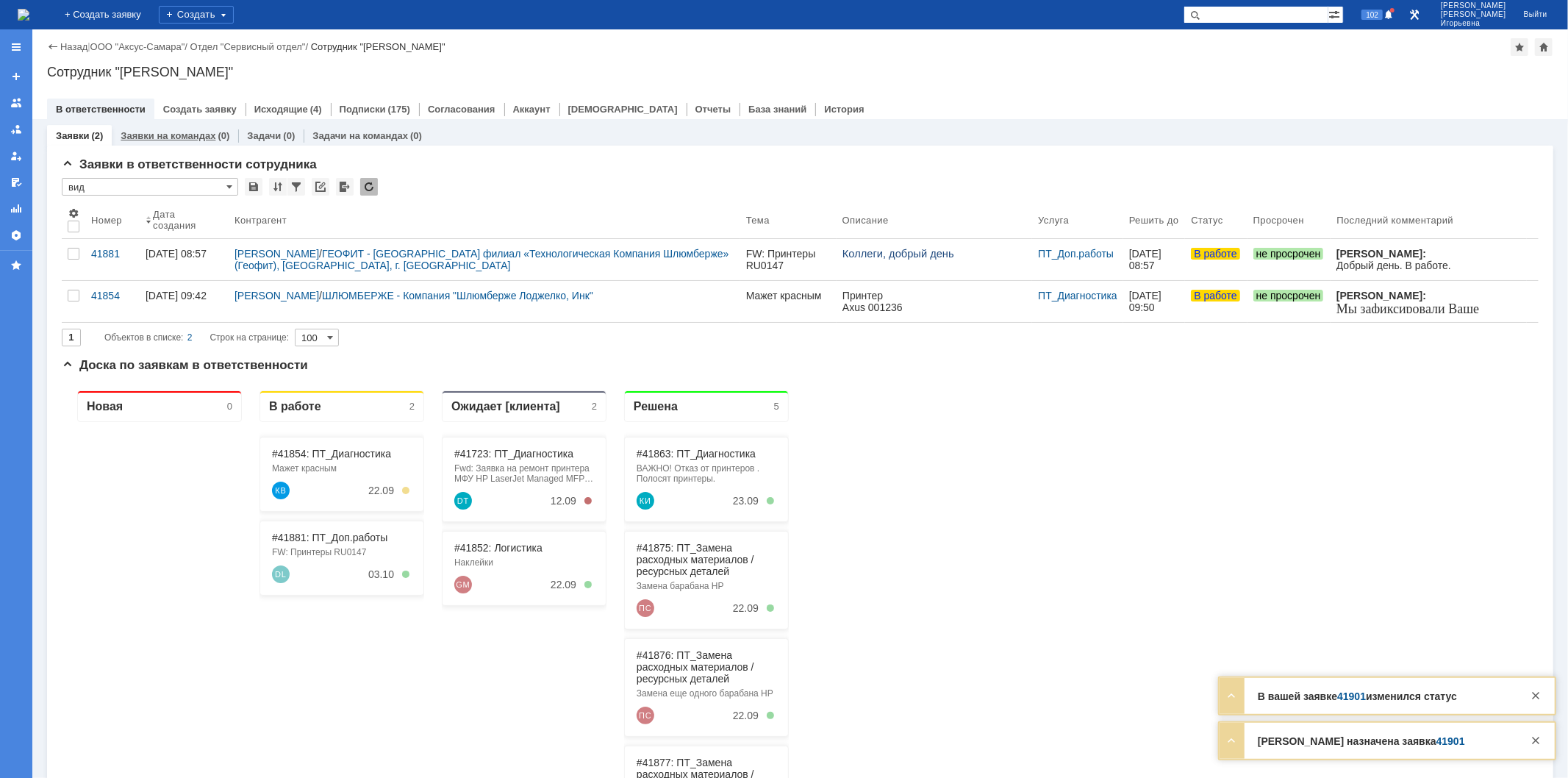
click at [173, 132] on link "Заявки на командах" at bounding box center [167, 135] width 95 height 11
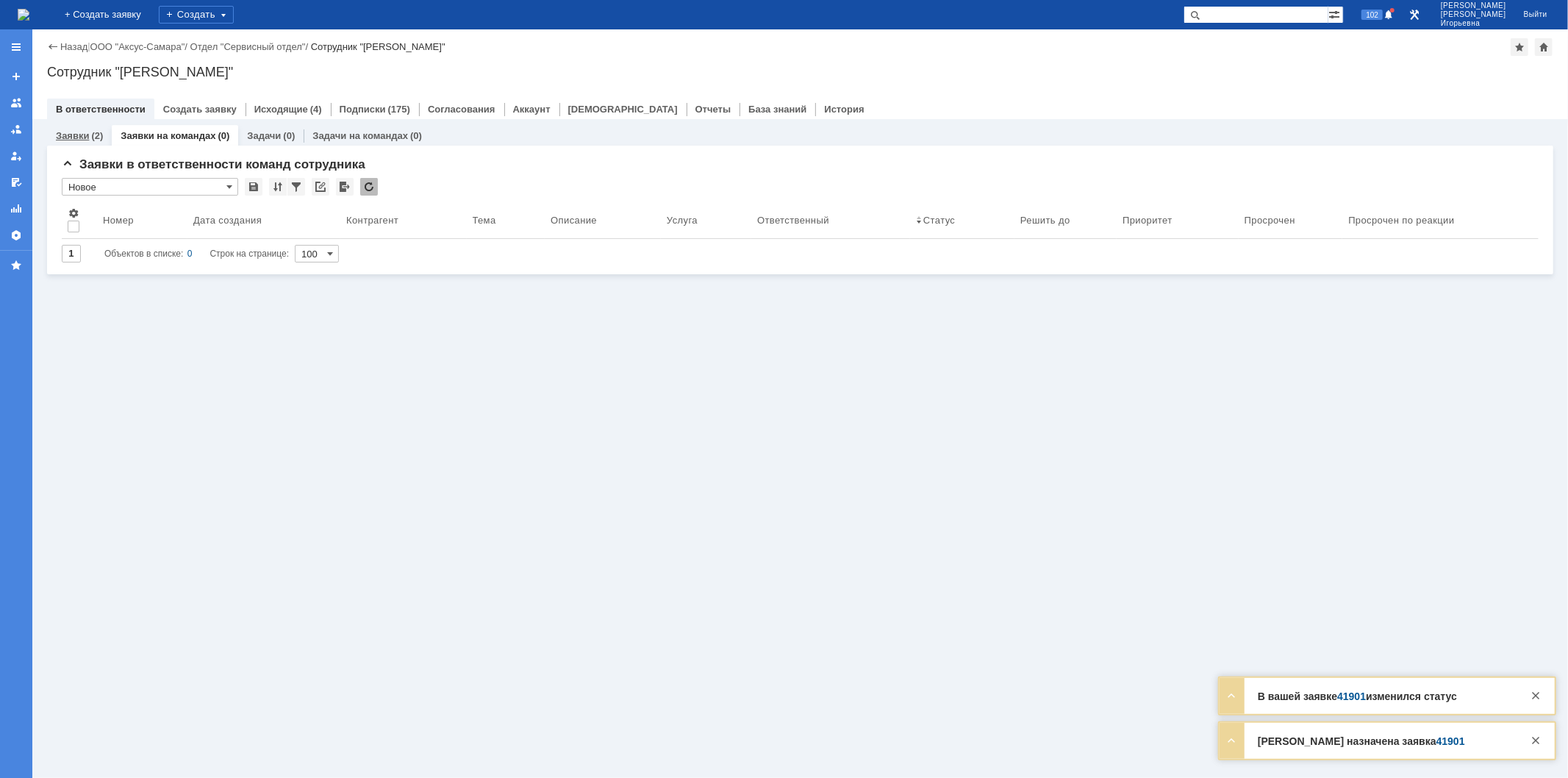
click at [76, 132] on link "Заявки" at bounding box center [72, 135] width 33 height 11
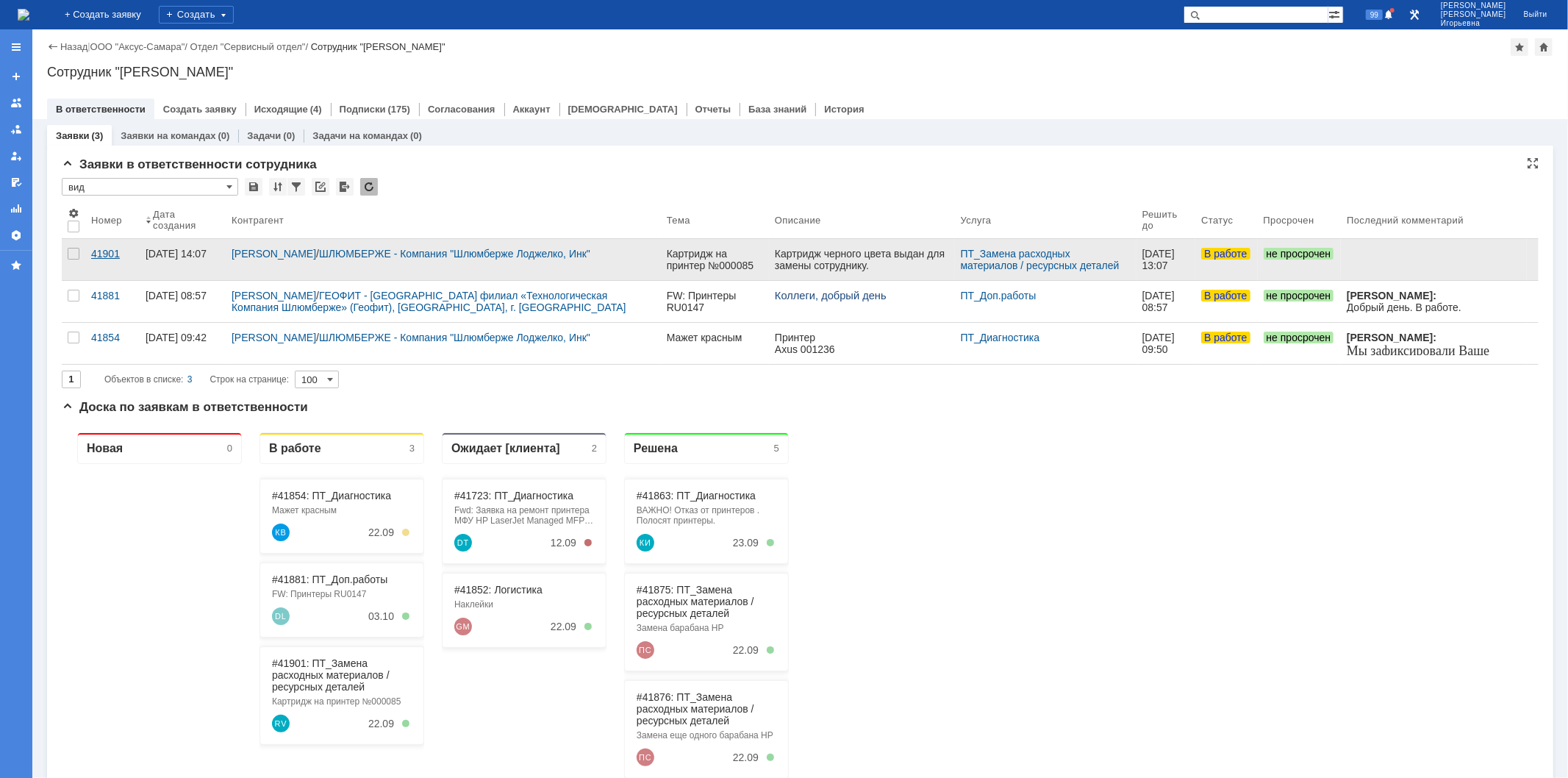
click at [106, 249] on div "41901" at bounding box center [113, 253] width 43 height 12
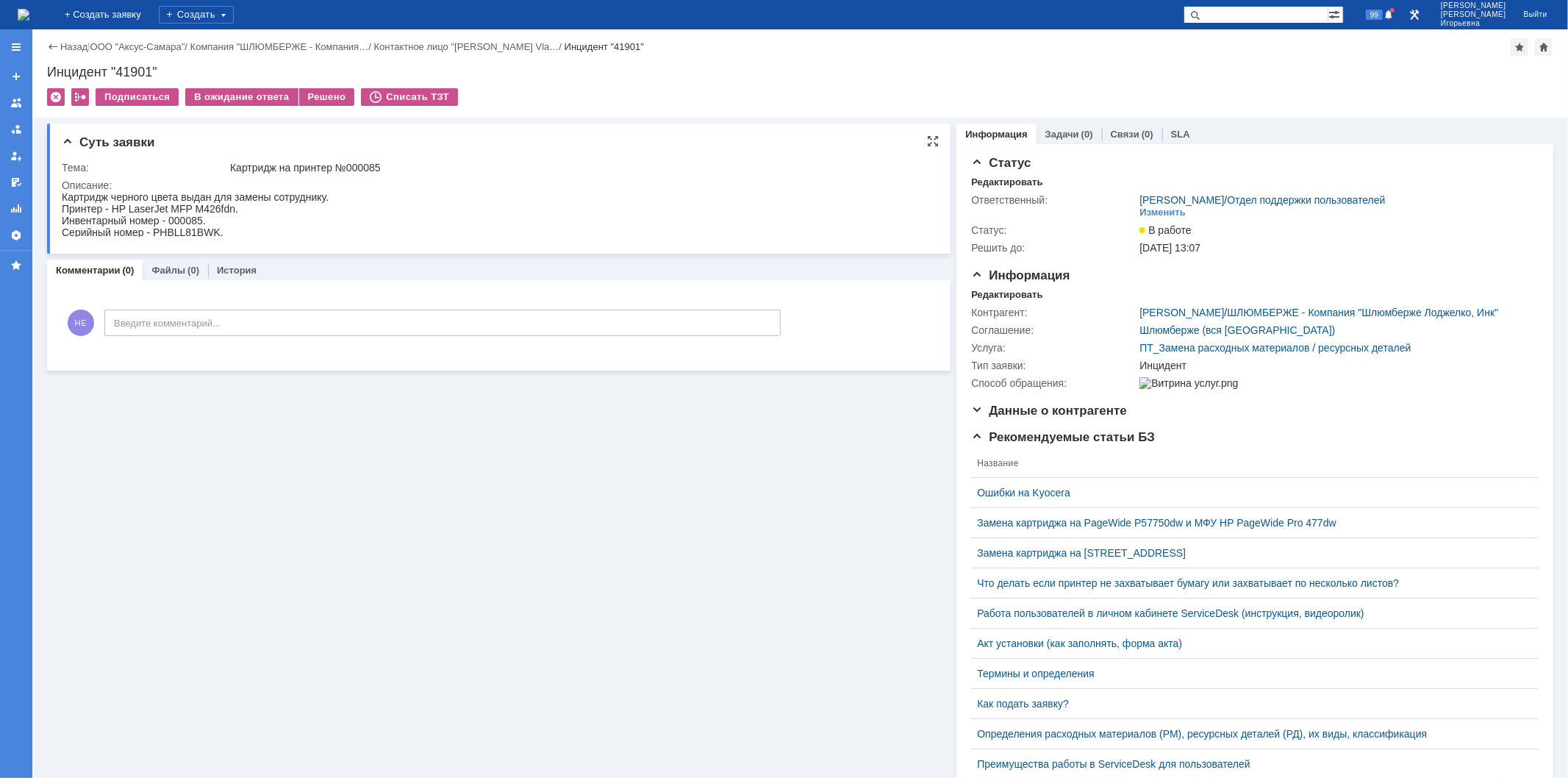
click at [177, 239] on div at bounding box center [495, 214] width 868 height 48
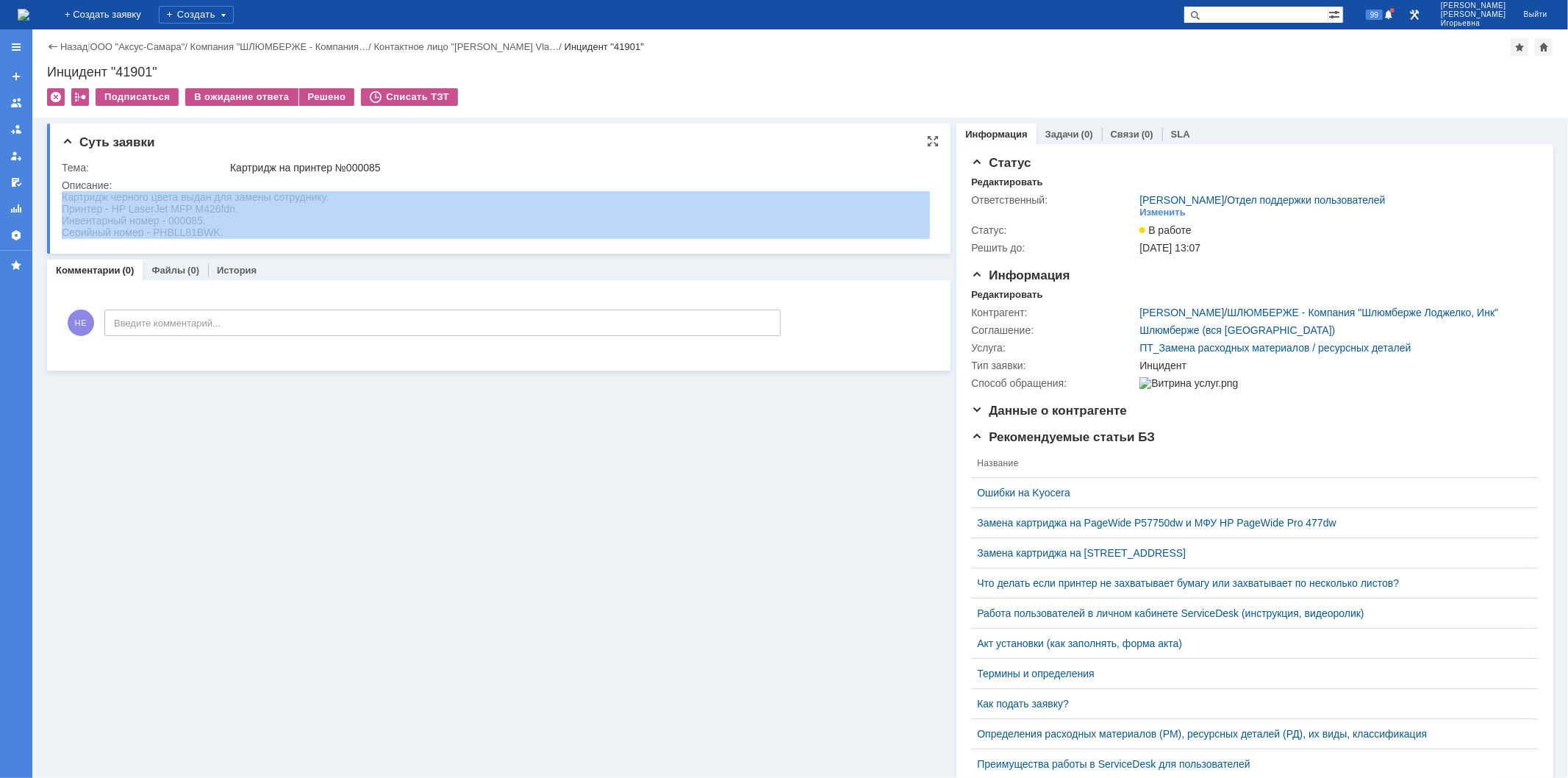
click at [177, 237] on div at bounding box center [495, 214] width 868 height 48
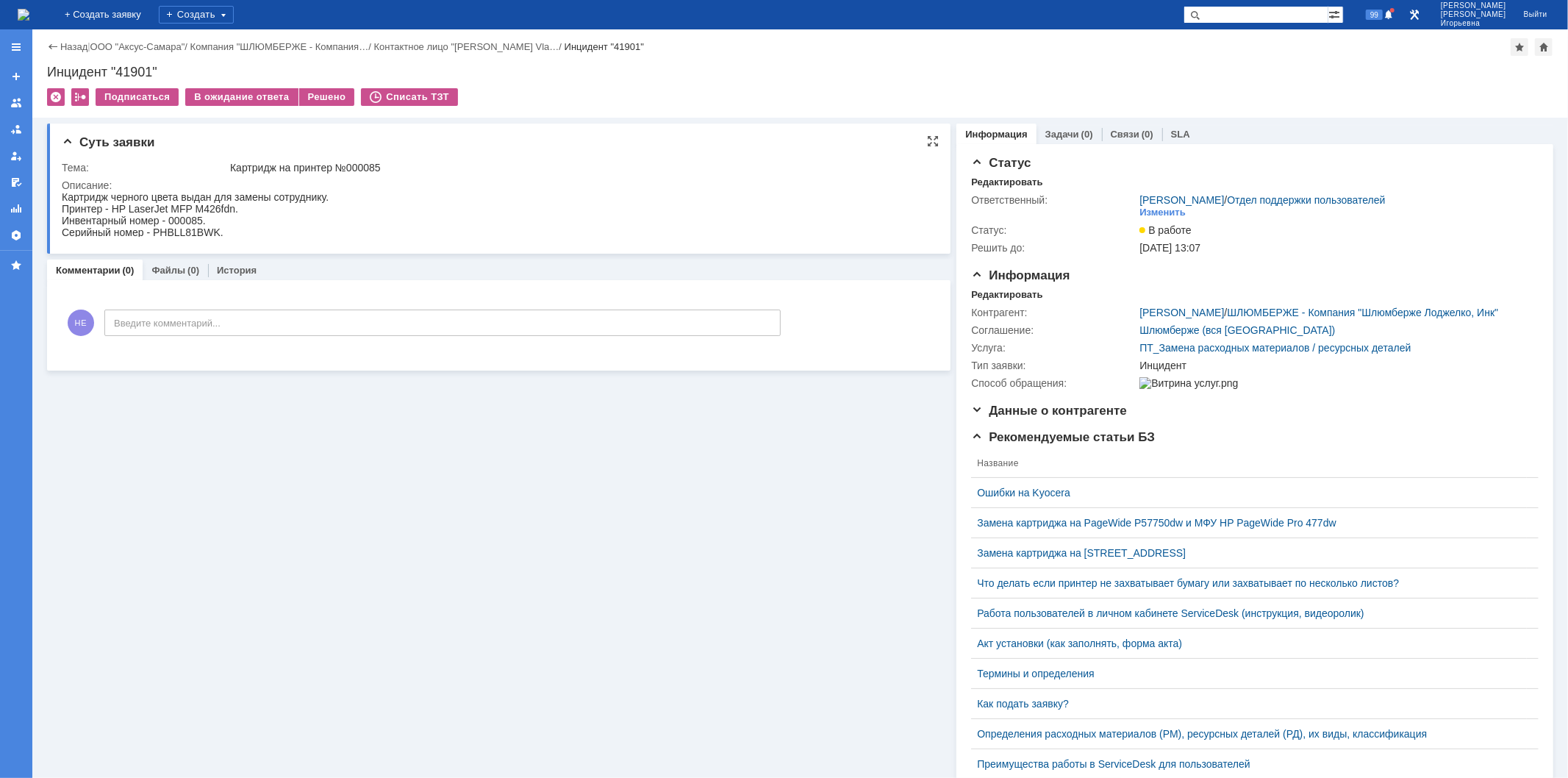
click at [194, 221] on div "Картридж черного цвета выдан для замены сотруднику. Принтер - HP LaserJet MFP M…" at bounding box center [194, 208] width 267 height 35
drag, startPoint x: 219, startPoint y: 228, endPoint x: 155, endPoint y: 230, distance: 64.0
click at [155, 230] on div "Серийный номер - PHBLL81BWK." at bounding box center [194, 232] width 267 height 12
copy div "PHBLL81BWK"
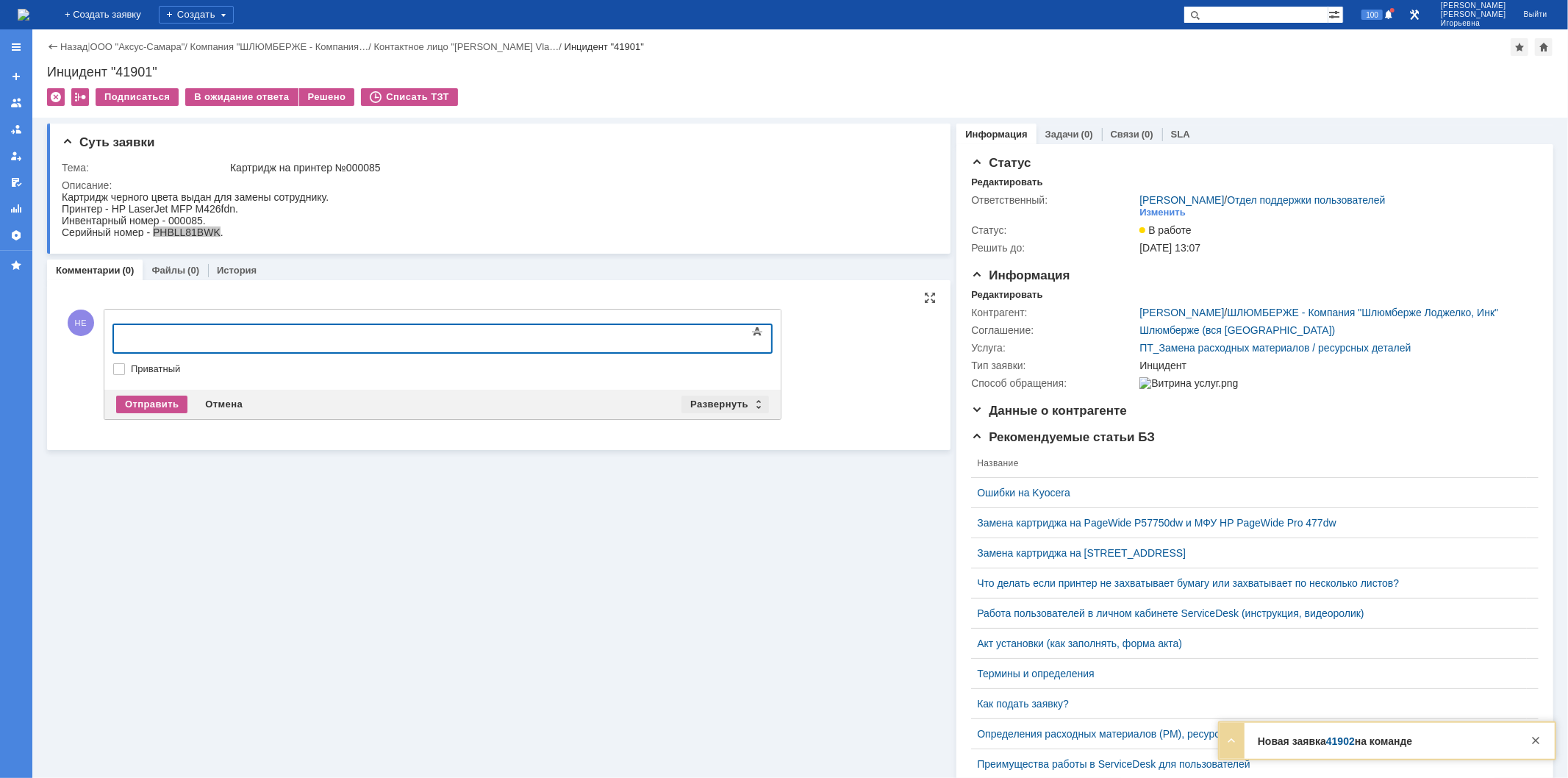
click at [760, 401] on div "Развернуть" at bounding box center [724, 404] width 87 height 18
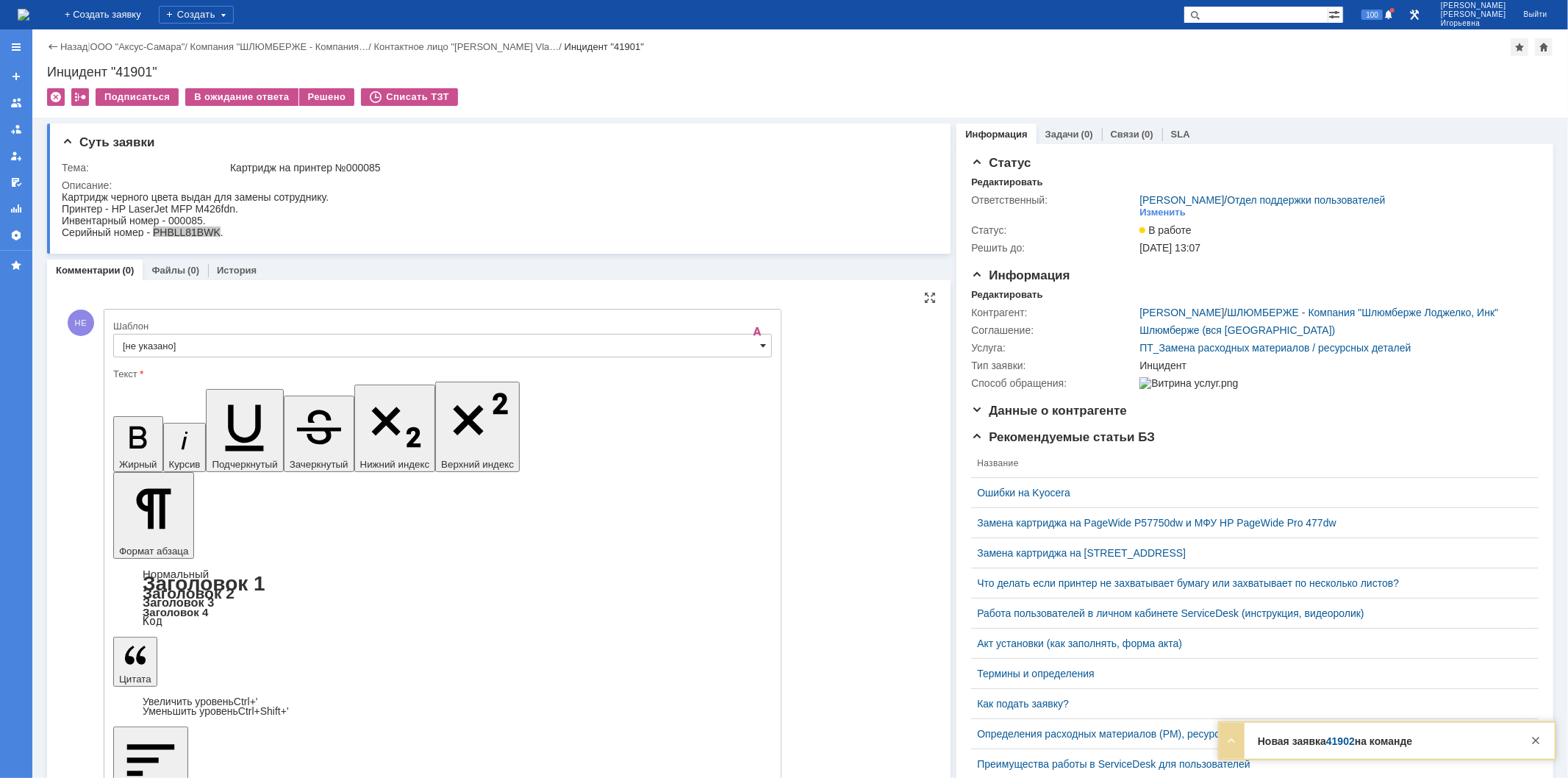
click at [762, 346] on span at bounding box center [763, 345] width 6 height 12
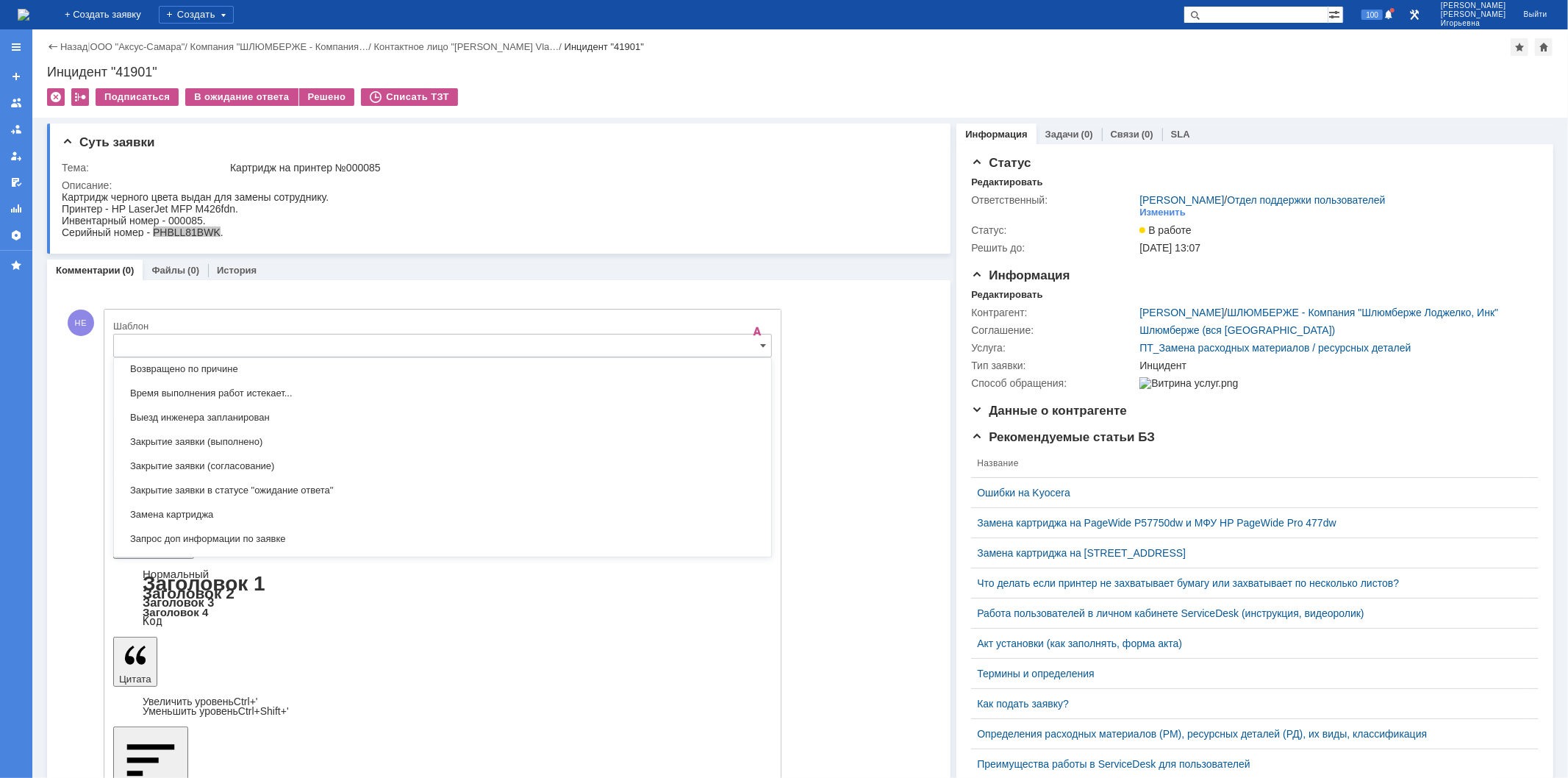
scroll to position [613, 0]
click at [197, 512] on span "Замена картриджа" at bounding box center [441, 513] width 639 height 12
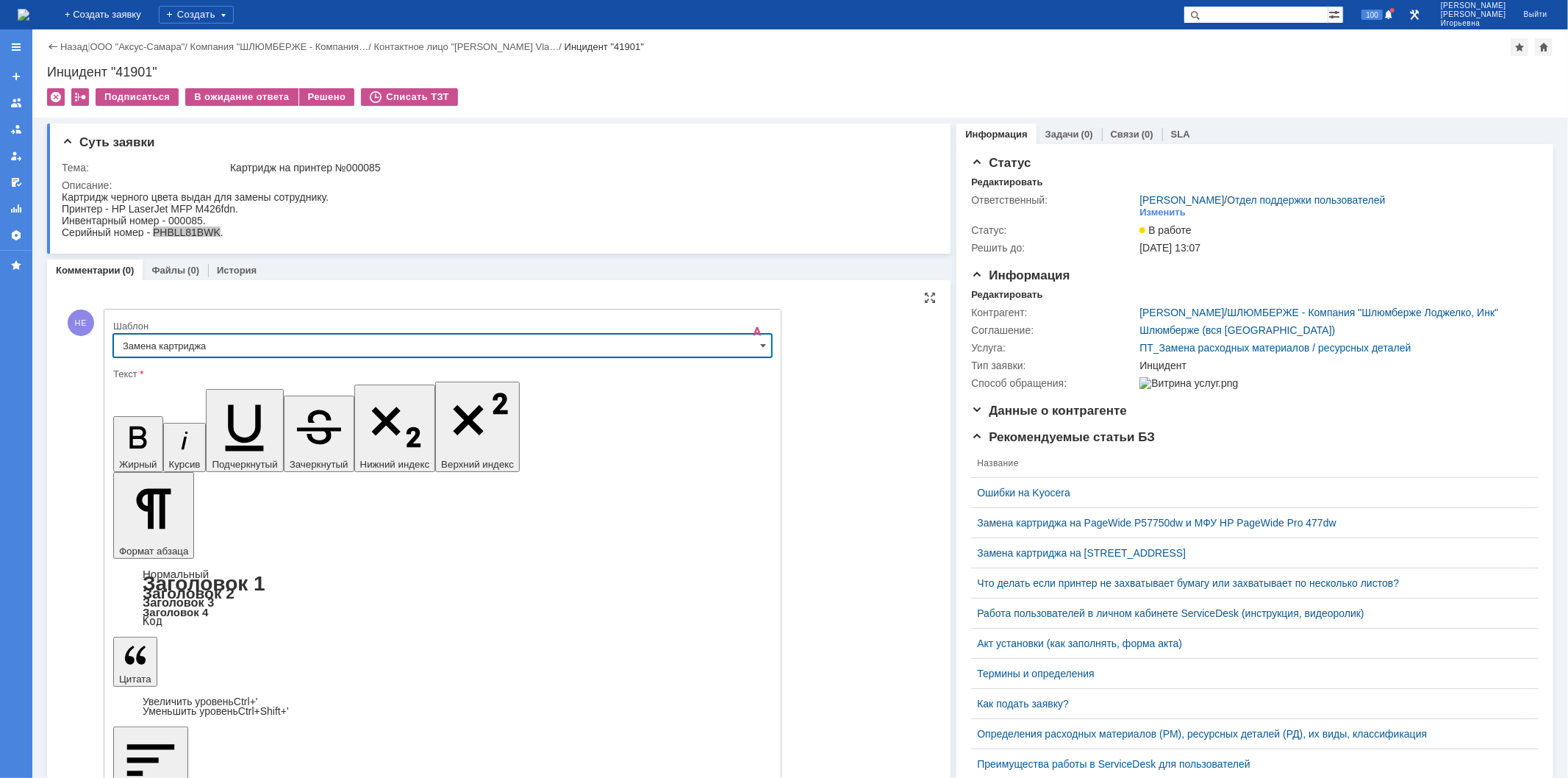
type input "Замена картриджа"
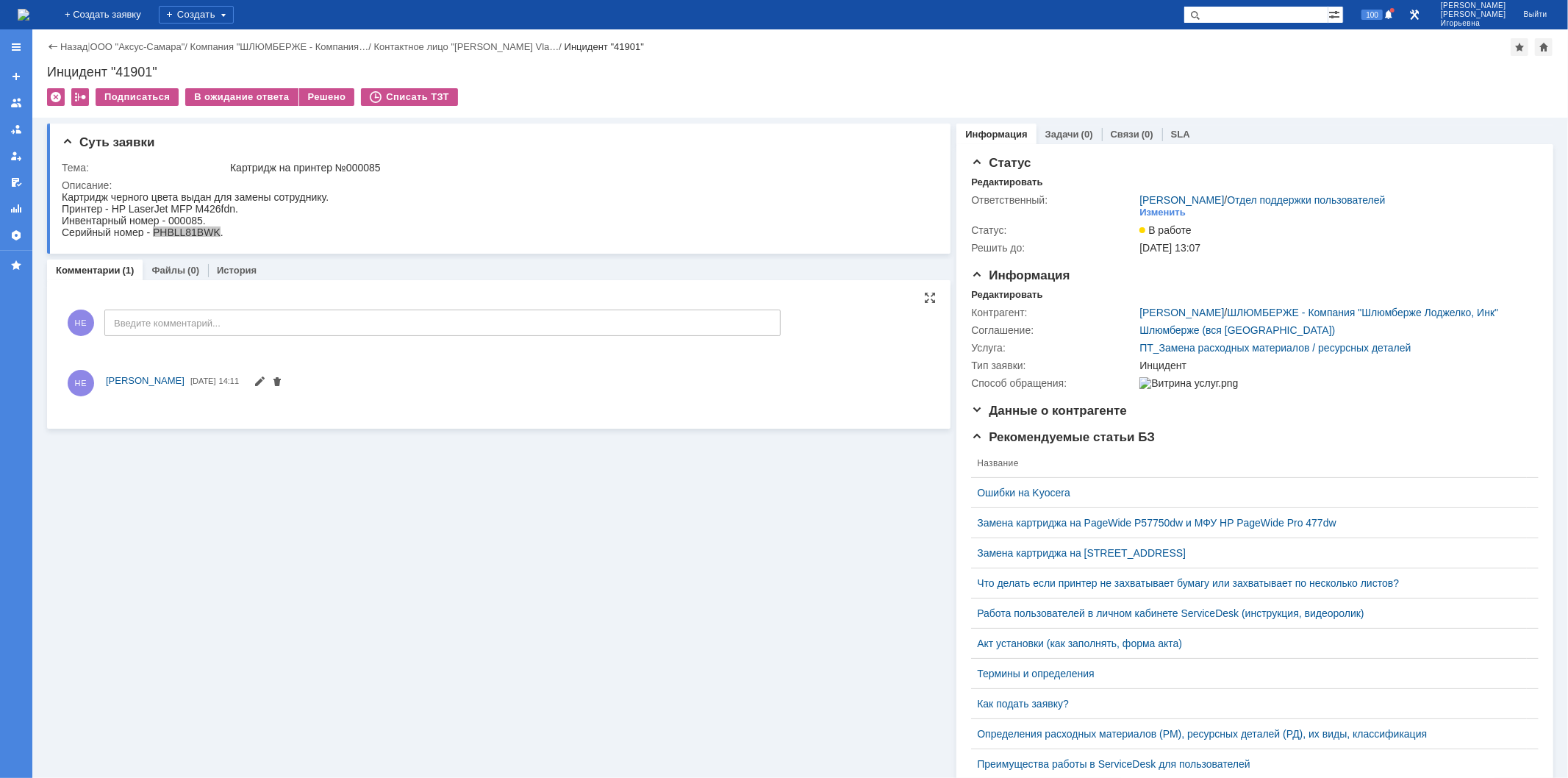
scroll to position [0, 0]
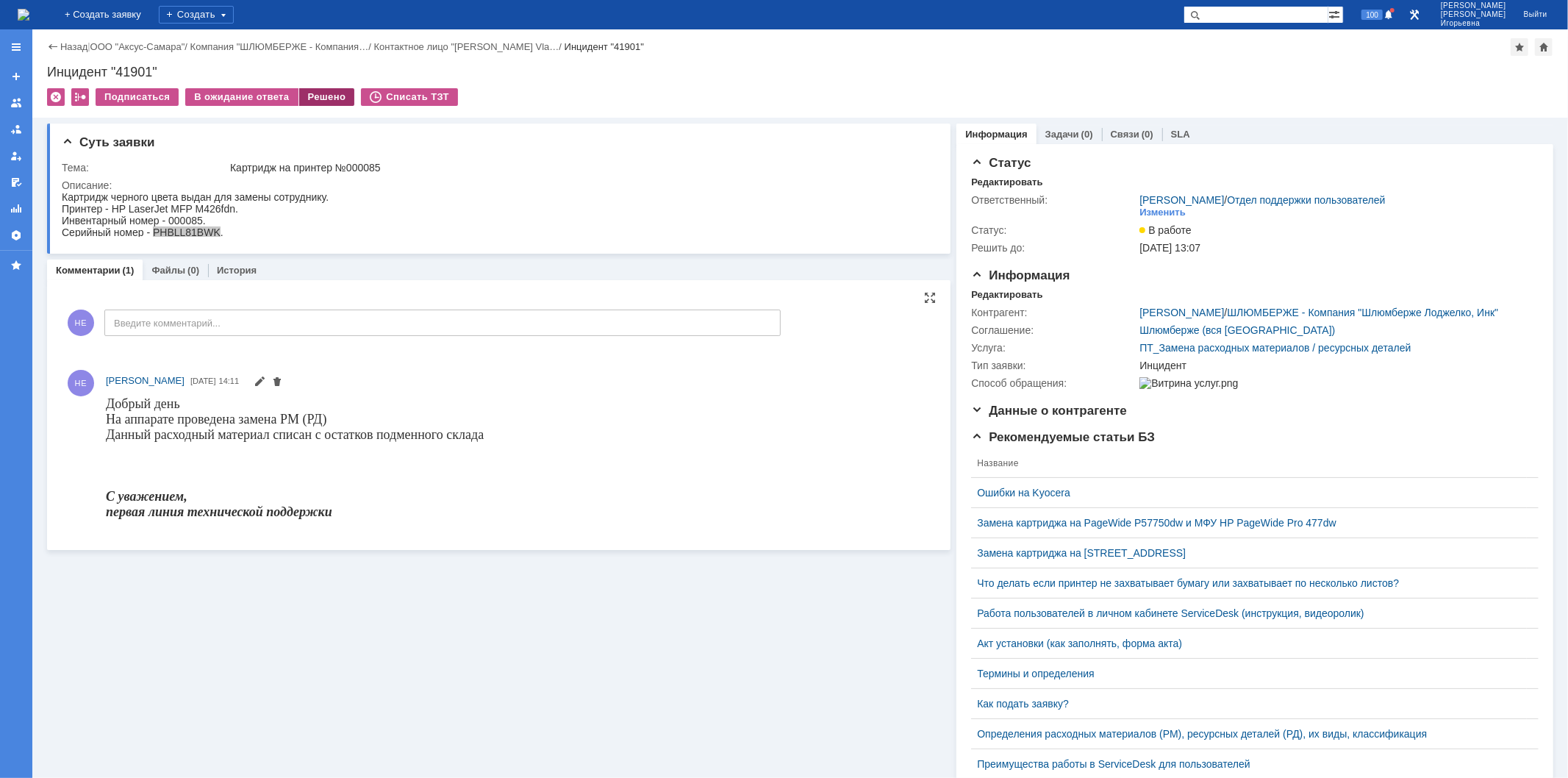
click at [324, 93] on div "Решено" at bounding box center [327, 97] width 56 height 18
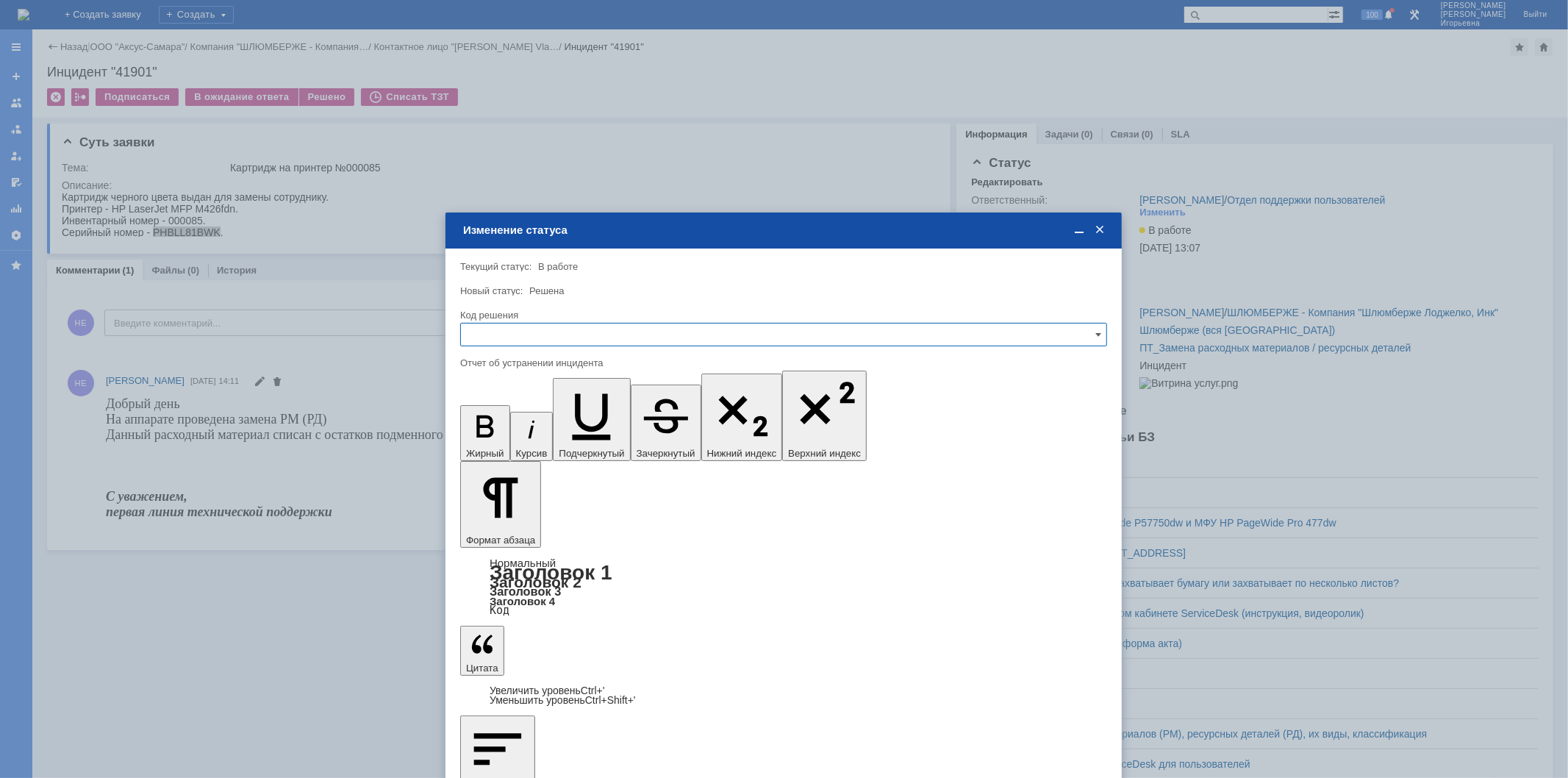
click at [503, 337] on input "text" at bounding box center [783, 335] width 647 height 23
click at [500, 432] on span "Решено" at bounding box center [783, 434] width 627 height 12
type input "Решено"
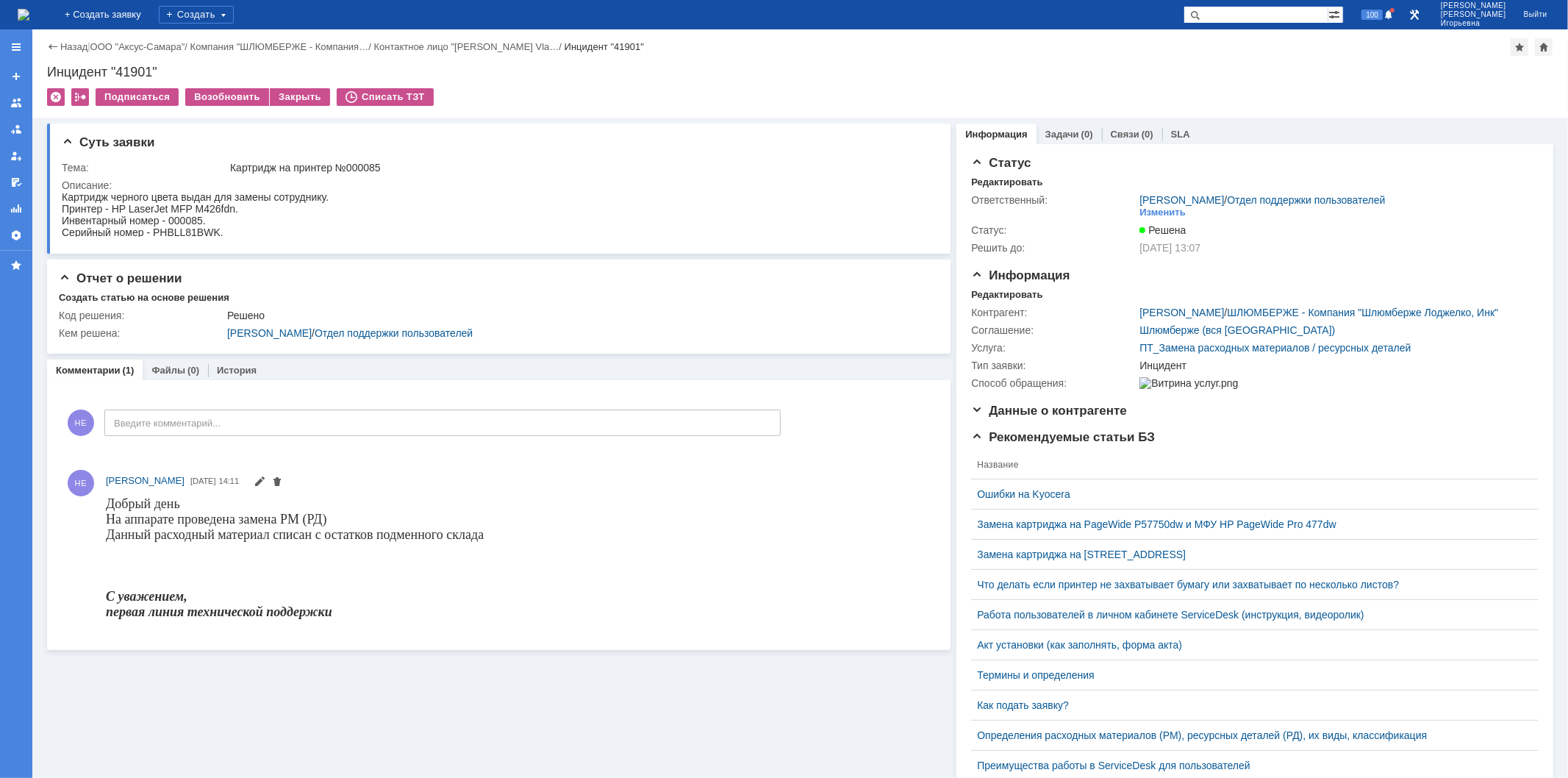
click at [29, 20] on img at bounding box center [23, 15] width 12 height 12
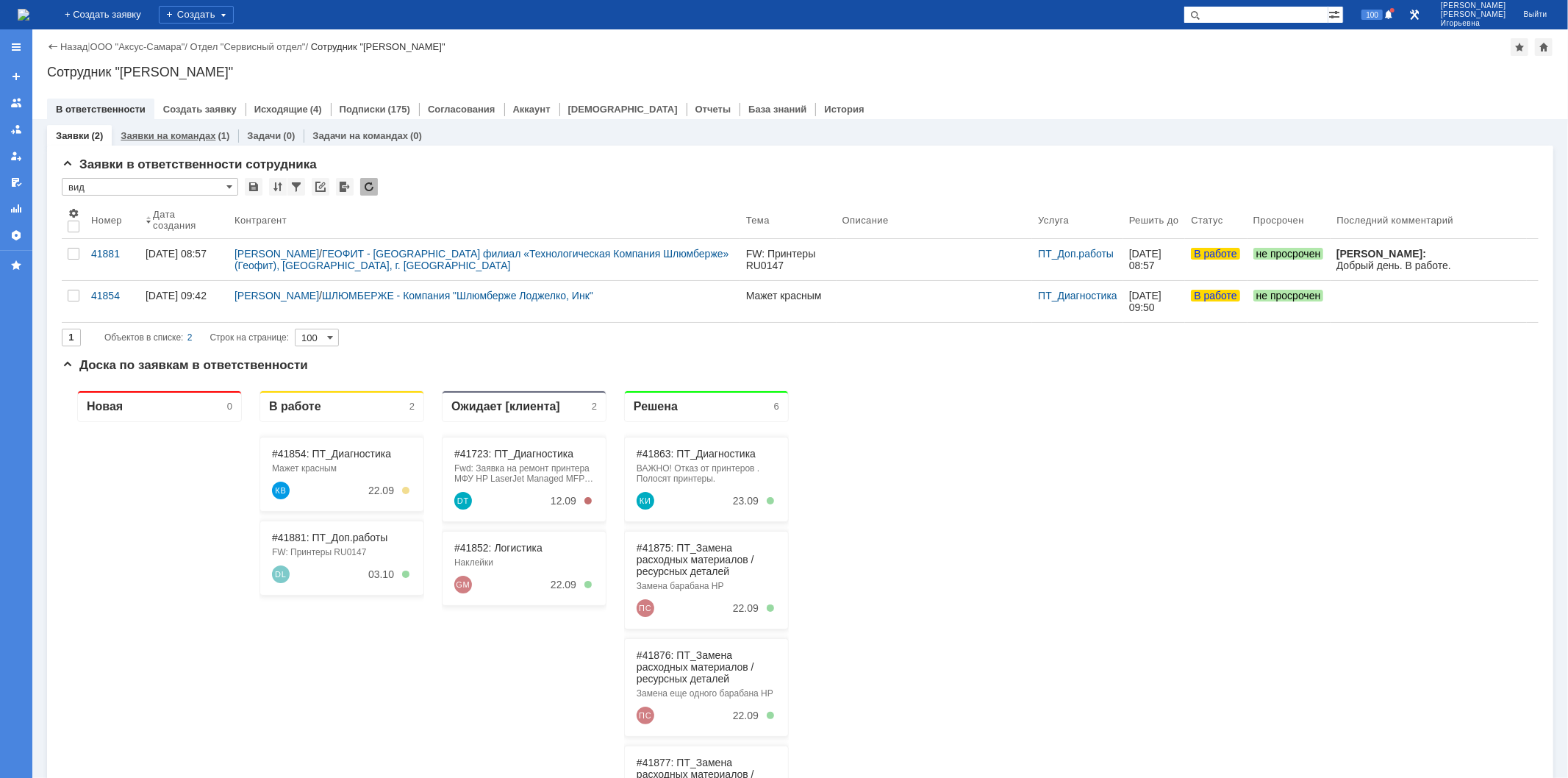
click at [188, 134] on link "Заявки на командах" at bounding box center [167, 135] width 95 height 11
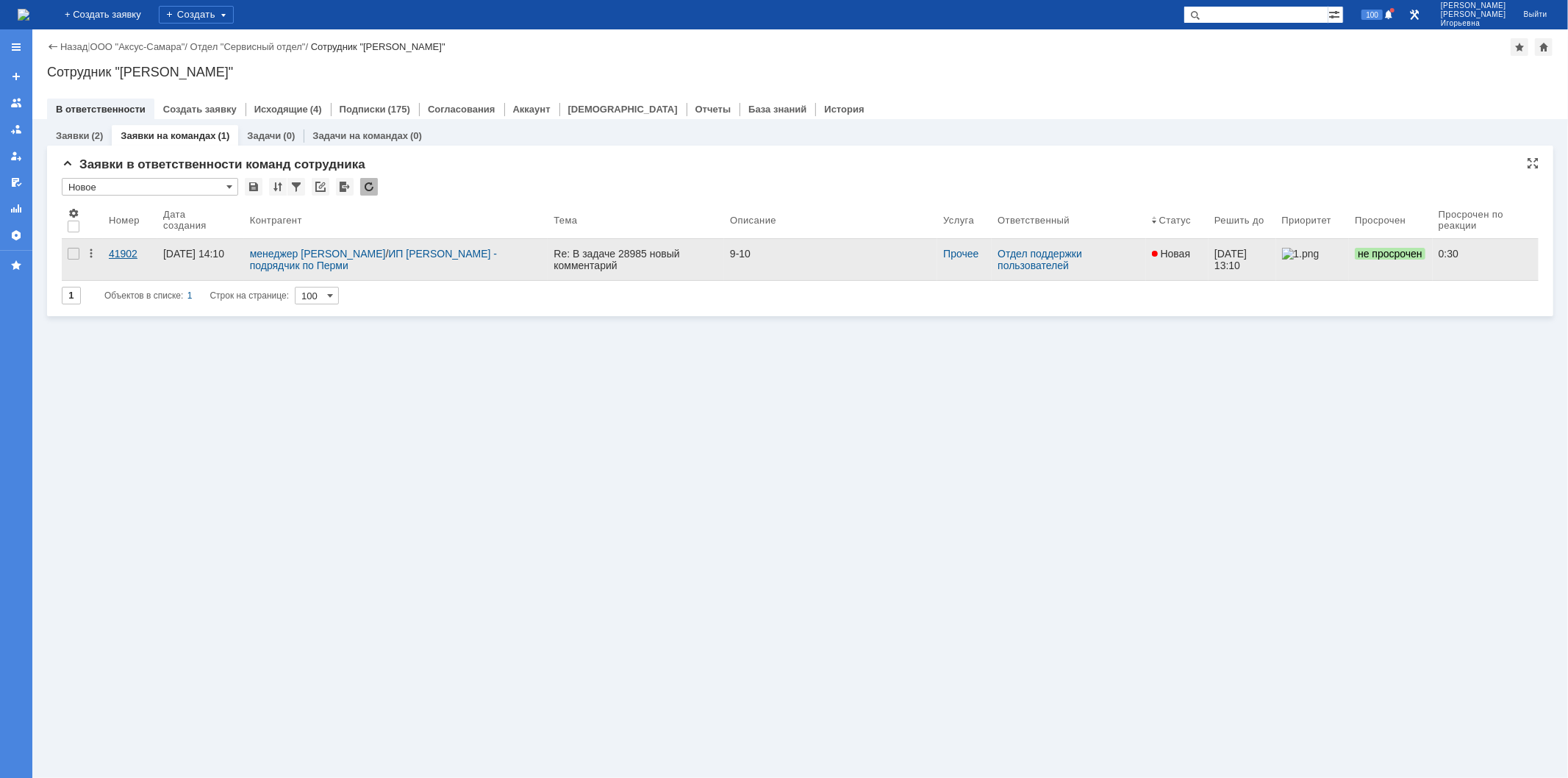
click at [115, 251] on div "41902" at bounding box center [130, 253] width 43 height 12
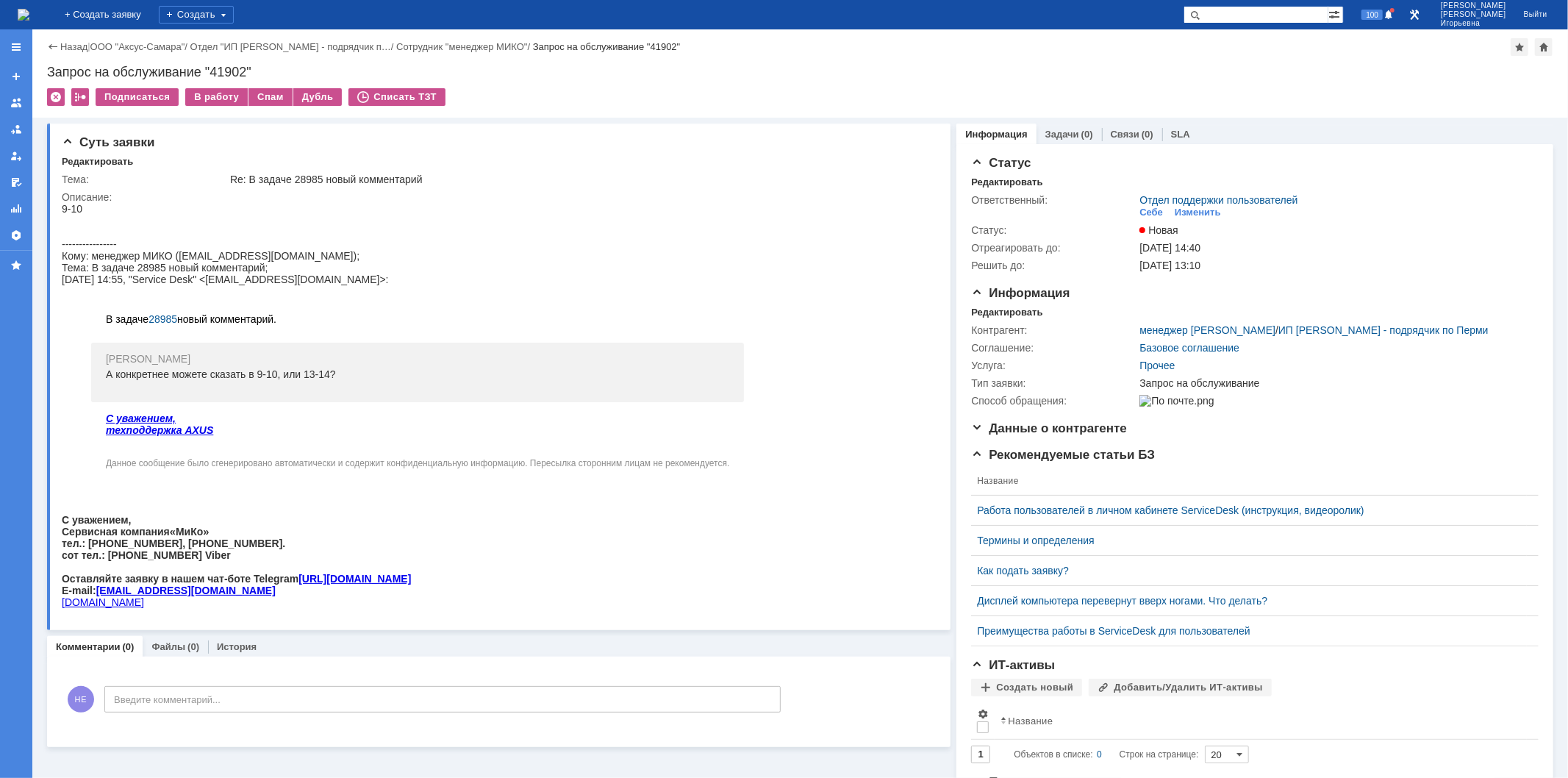
click at [29, 9] on img at bounding box center [23, 15] width 12 height 12
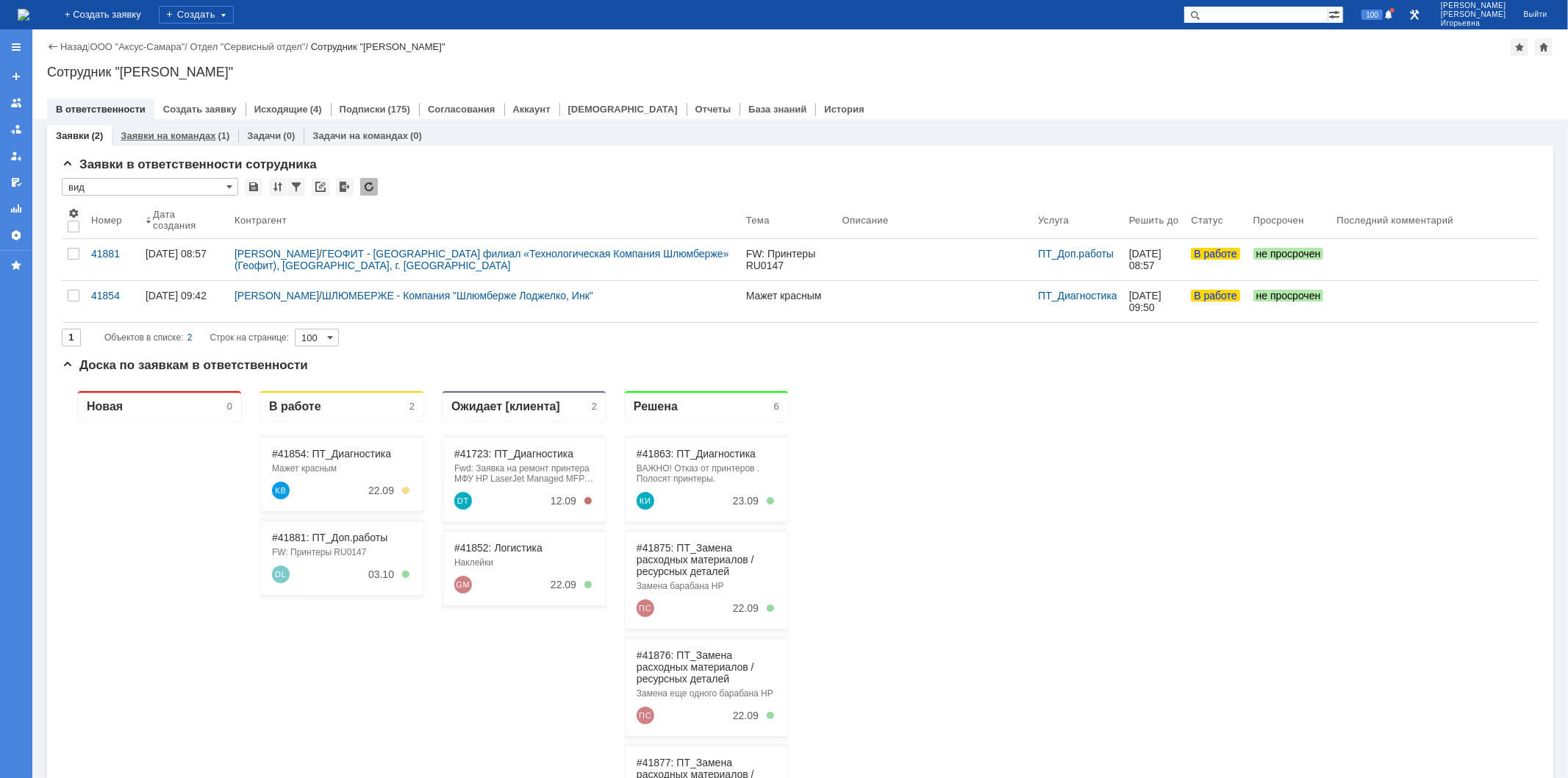
click at [170, 134] on link "Заявки на командах" at bounding box center [167, 135] width 95 height 11
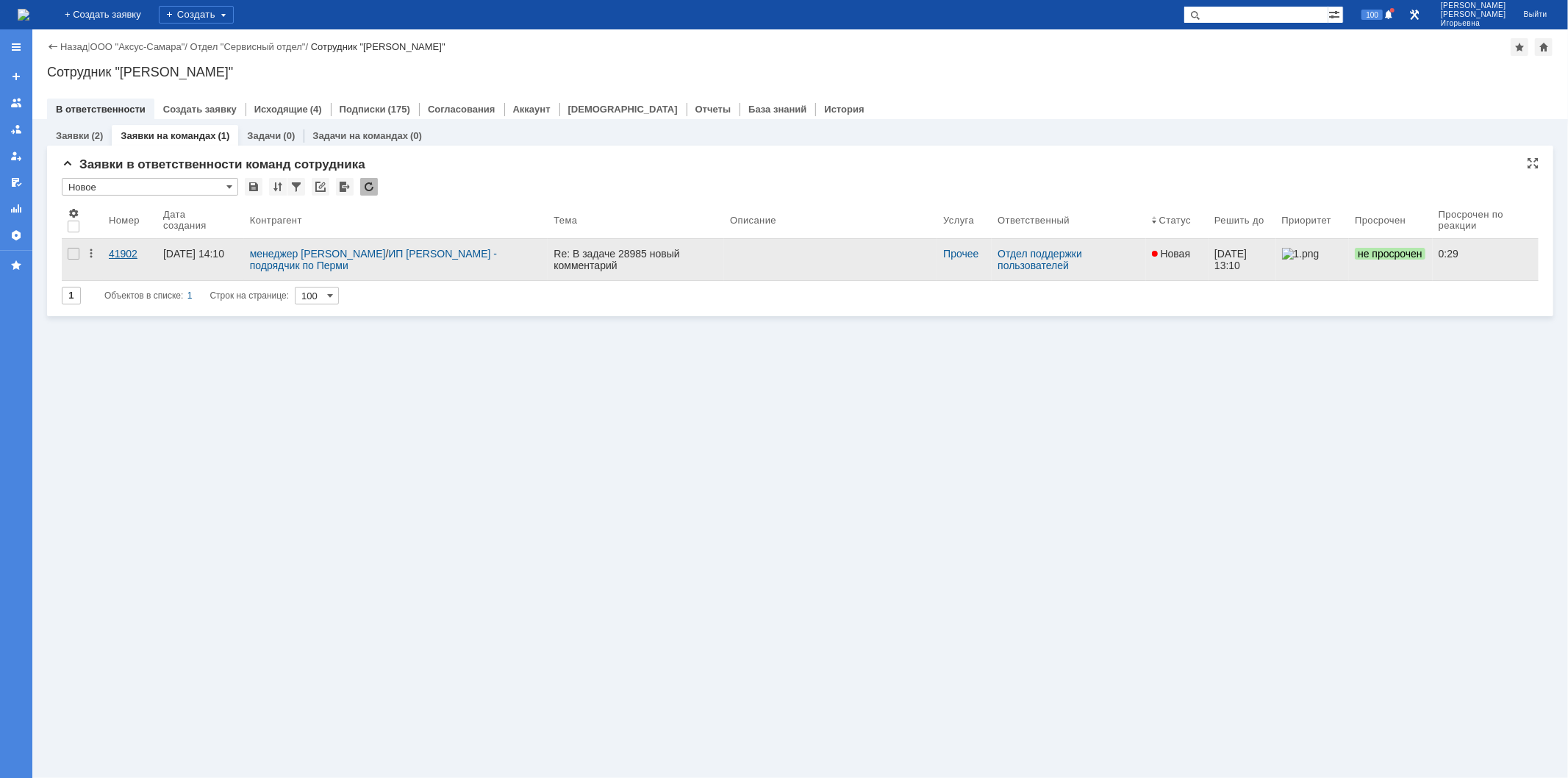
click at [114, 250] on div "41902" at bounding box center [130, 253] width 43 height 12
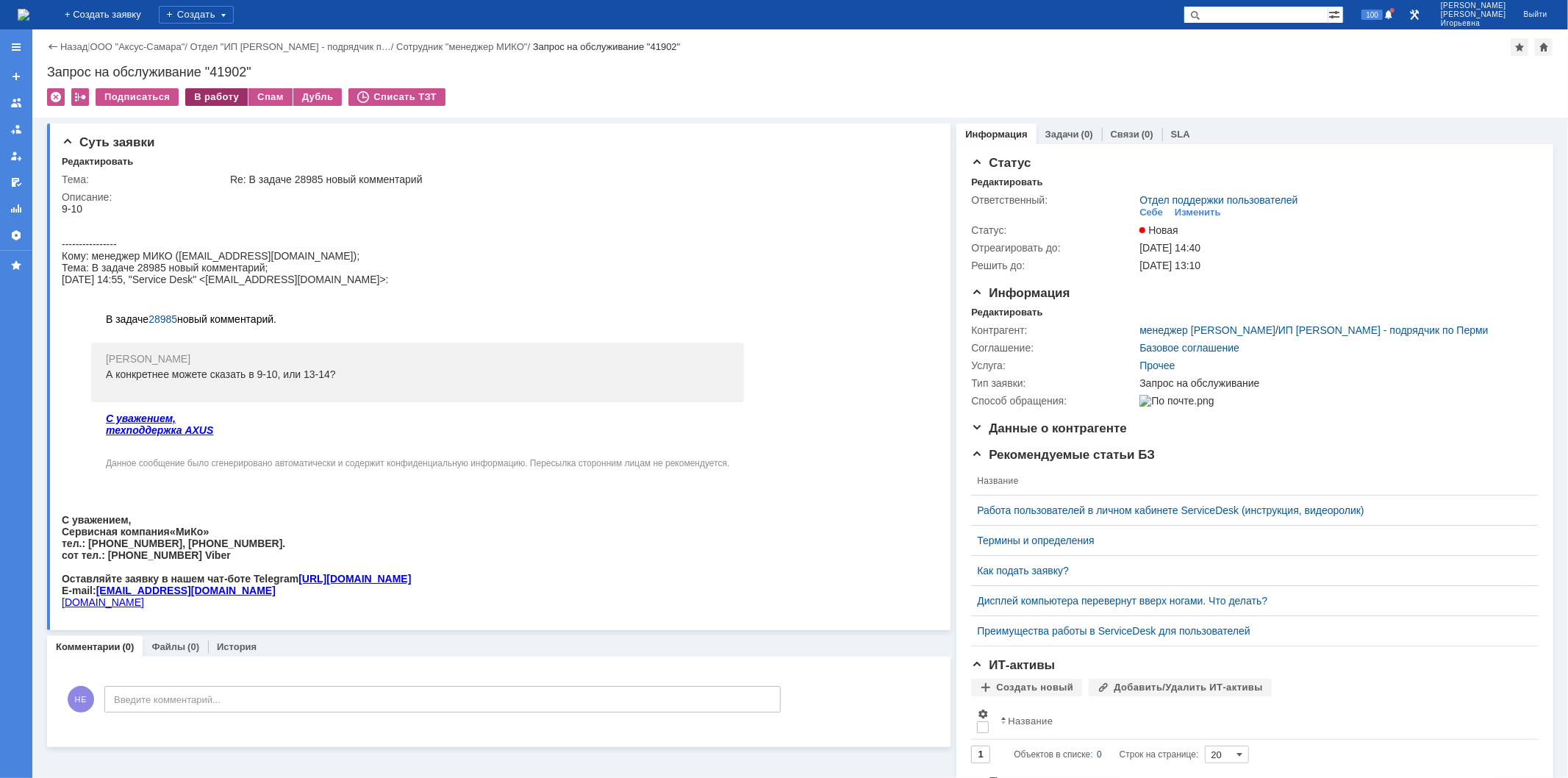
click at [211, 93] on div "В работу" at bounding box center [216, 97] width 63 height 18
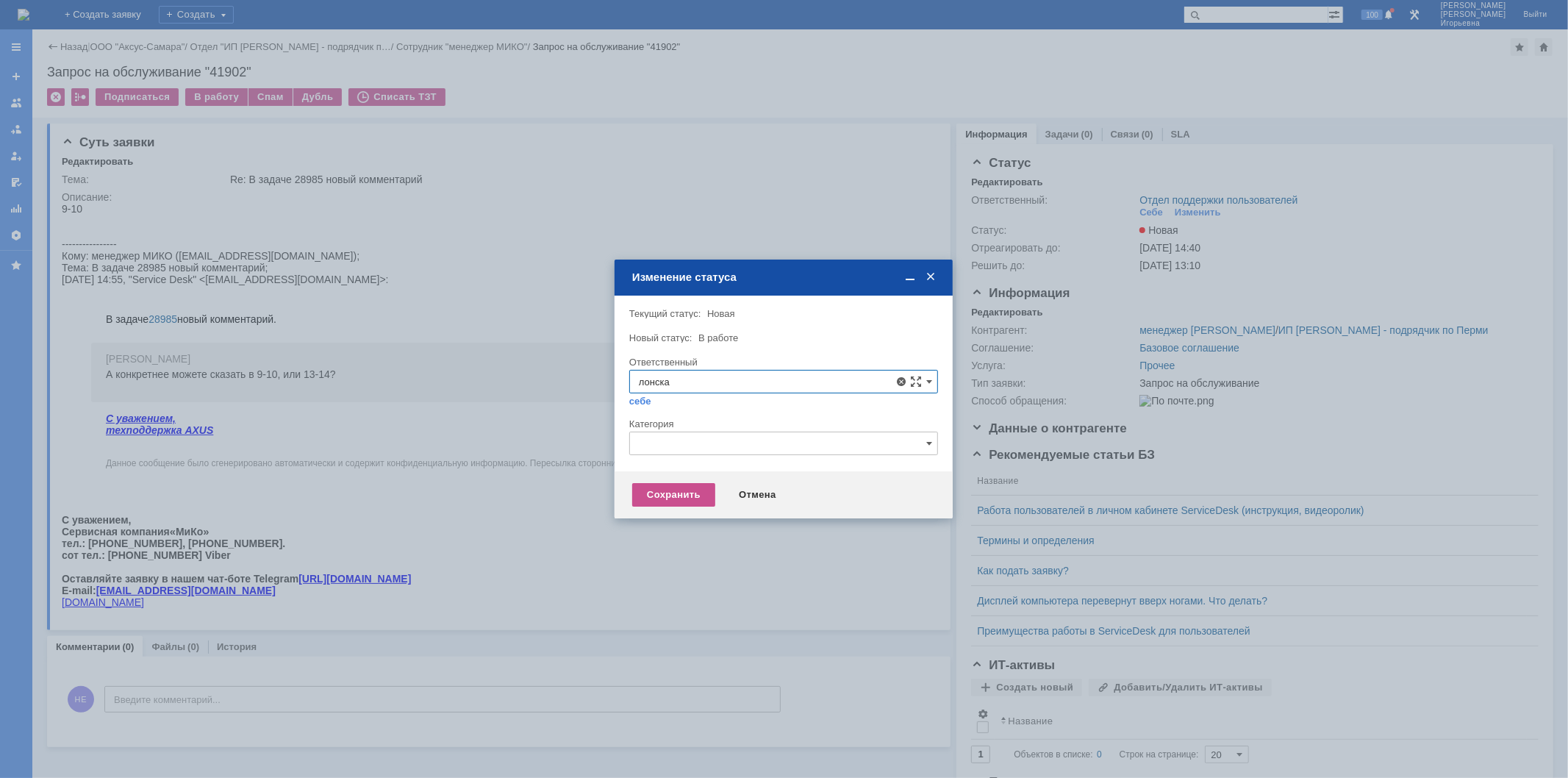
click at [687, 482] on span "[PERSON_NAME]" at bounding box center [784, 488] width 290 height 12
type input "[PERSON_NAME]"
click at [663, 497] on div "Сохранить" at bounding box center [673, 494] width 83 height 23
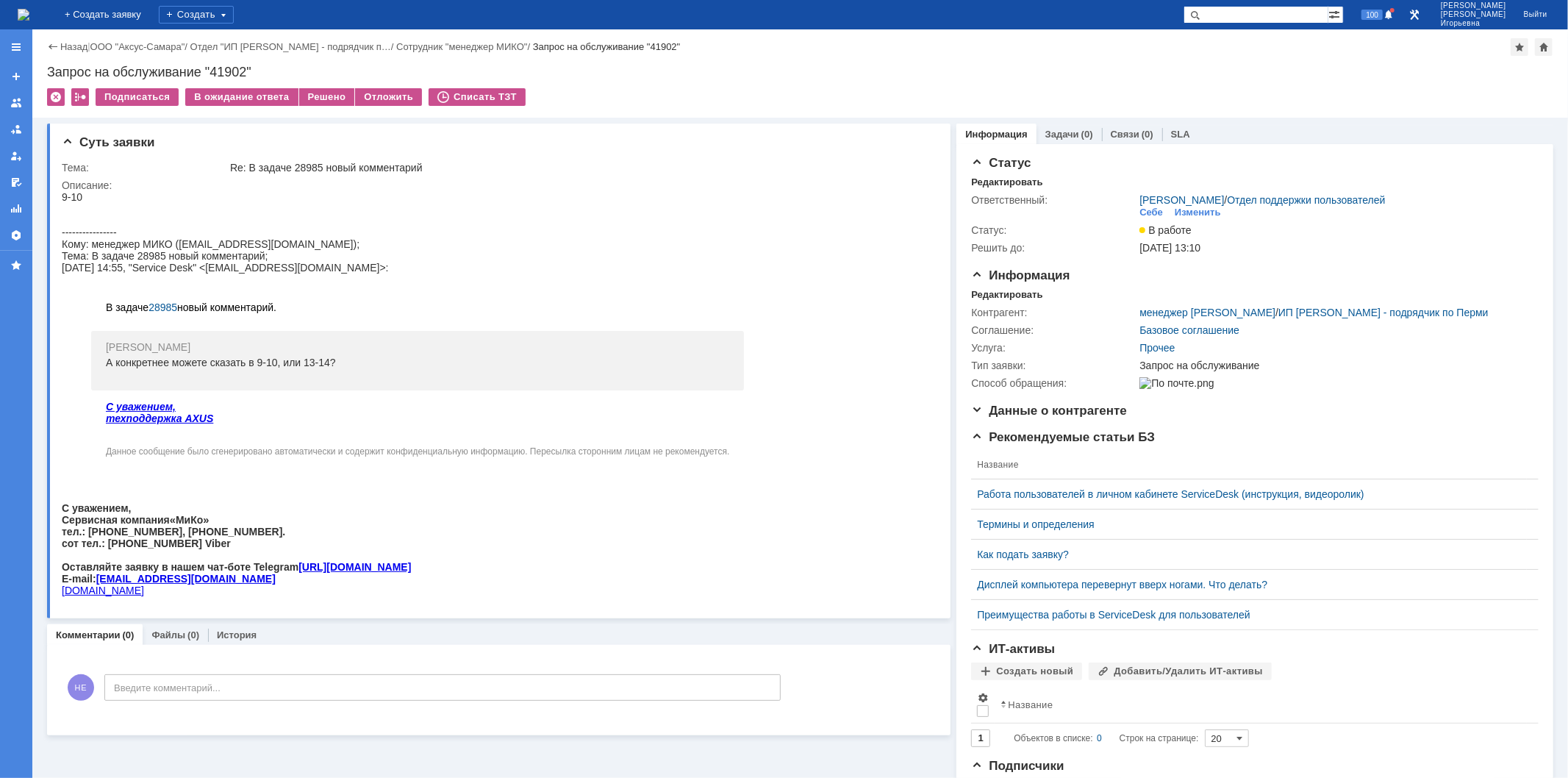
click at [29, 14] on img at bounding box center [23, 15] width 12 height 12
